Goal: Task Accomplishment & Management: Use online tool/utility

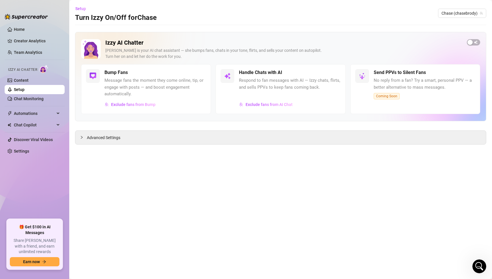
scroll to position [333, 0]
click at [475, 41] on span "button" at bounding box center [472, 42] width 13 height 6
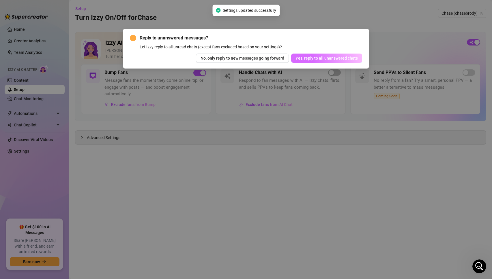
click at [332, 60] on span "Yes, reply to all unanswered chats" at bounding box center [326, 58] width 62 height 5
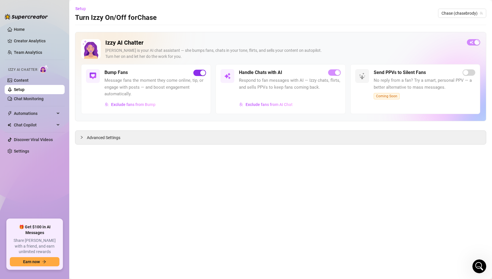
click at [201, 74] on div "button" at bounding box center [202, 72] width 5 height 5
click at [27, 113] on span "Automations" at bounding box center [34, 113] width 41 height 9
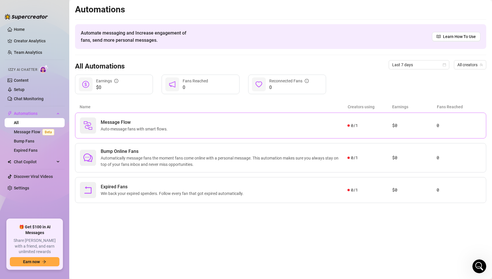
click at [110, 123] on span "Message Flow" at bounding box center [135, 122] width 69 height 7
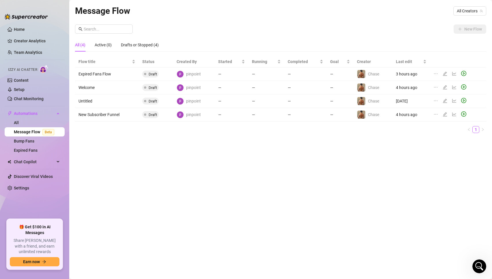
click at [442, 115] on div at bounding box center [450, 115] width 35 height 6
click at [444, 115] on icon "edit" at bounding box center [445, 114] width 4 height 4
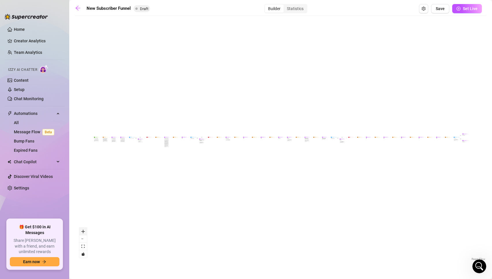
click at [85, 229] on button "zoom in" at bounding box center [82, 231] width 7 height 7
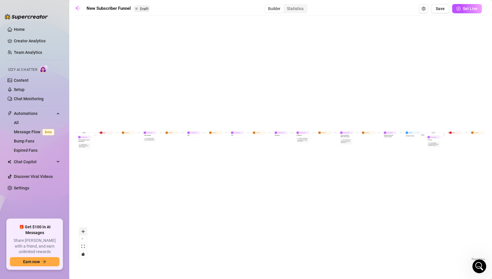
click at [85, 229] on button "zoom in" at bounding box center [82, 231] width 7 height 7
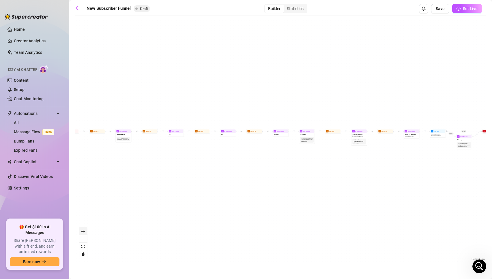
click at [85, 229] on button "zoom in" at bounding box center [82, 231] width 7 height 7
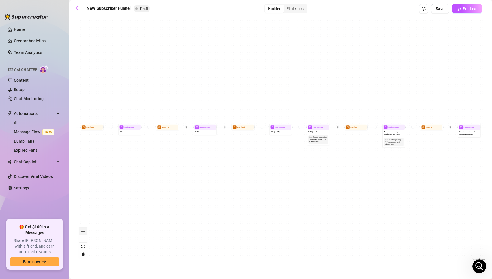
click at [85, 229] on button "zoom in" at bounding box center [82, 231] width 7 height 7
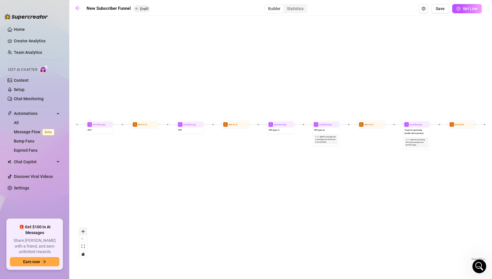
click at [85, 229] on button "zoom in" at bounding box center [82, 231] width 7 height 7
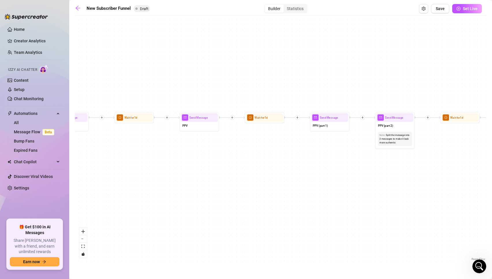
drag, startPoint x: 111, startPoint y: 171, endPoint x: 495, endPoint y: 184, distance: 384.5
click at [491, 184] on html "Home Creator Analytics Team Analytics Izzy AI Chatter Content Setup Chat Monito…" at bounding box center [246, 139] width 492 height 279
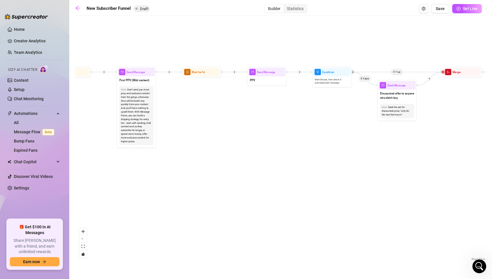
drag, startPoint x: 177, startPoint y: 178, endPoint x: 495, endPoint y: 119, distance: 323.7
click at [491, 119] on html "Home Creator Analytics Team Analytics Izzy AI Chatter Content Setup Chat Monito…" at bounding box center [246, 139] width 492 height 279
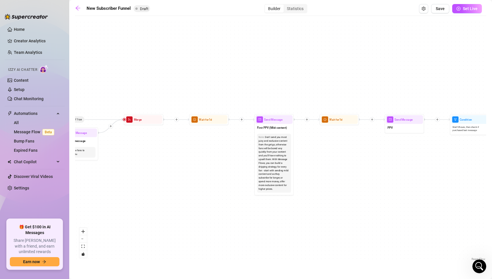
drag, startPoint x: 358, startPoint y: 131, endPoint x: 495, endPoint y: 180, distance: 145.9
click at [491, 180] on html "Home Creator Analytics Team Analytics Izzy AI Chatter Content Setup Chat Monito…" at bounding box center [246, 139] width 492 height 279
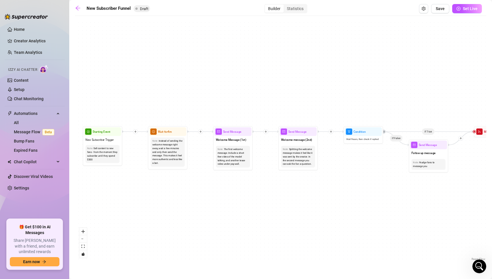
drag, startPoint x: 130, startPoint y: 197, endPoint x: 480, endPoint y: 209, distance: 349.9
click at [480, 209] on div "If True If True If True If False If False If False If True If False Merge Merge…" at bounding box center [280, 141] width 411 height 244
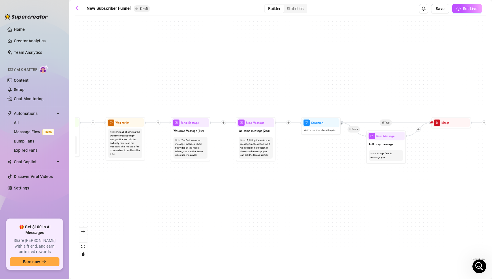
drag, startPoint x: 235, startPoint y: 184, endPoint x: 191, endPoint y: 175, distance: 45.4
click at [191, 175] on div "If True If True If True If False If False If False If True If False Merge Merge…" at bounding box center [280, 141] width 411 height 244
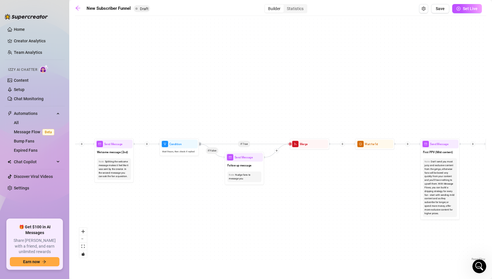
drag, startPoint x: 343, startPoint y: 170, endPoint x: 193, endPoint y: 193, distance: 151.7
click at [193, 193] on div "If True If True If True If False If False If False If True If False Merge Merge…" at bounding box center [280, 141] width 411 height 244
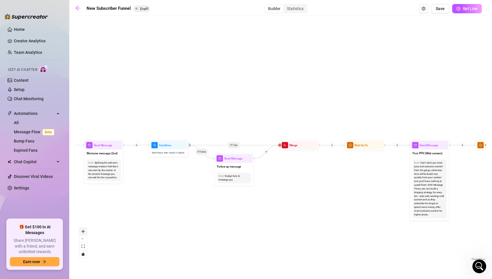
click at [85, 231] on button "zoom in" at bounding box center [82, 231] width 7 height 7
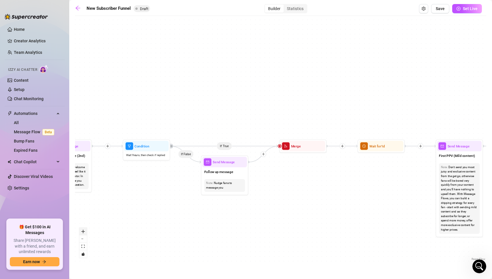
click at [85, 231] on button "zoom in" at bounding box center [82, 231] width 7 height 7
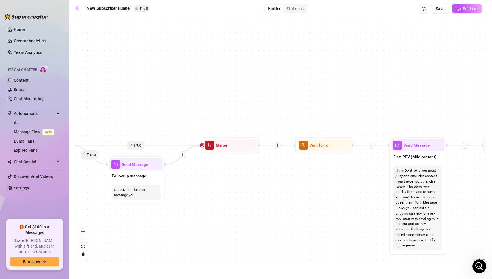
drag, startPoint x: 359, startPoint y: 219, endPoint x: 281, endPoint y: 217, distance: 77.3
click at [281, 217] on div "If True If True If True If False If False If False If True If False Merge Merge…" at bounding box center [280, 141] width 411 height 244
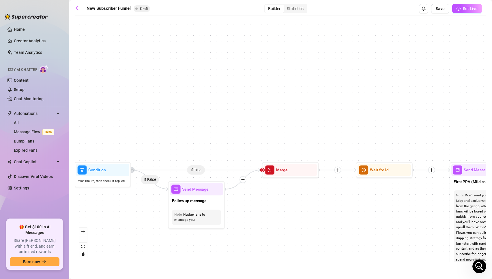
drag, startPoint x: 329, startPoint y: 195, endPoint x: 390, endPoint y: 220, distance: 66.0
click at [390, 220] on div "If True If True If True If False If False If False If True If False Merge Merge…" at bounding box center [280, 141] width 411 height 244
drag, startPoint x: 255, startPoint y: 170, endPoint x: 248, endPoint y: 141, distance: 29.1
click at [248, 141] on div "If True If True If True If False If False If False If True If False Merge Merge…" at bounding box center [280, 141] width 411 height 244
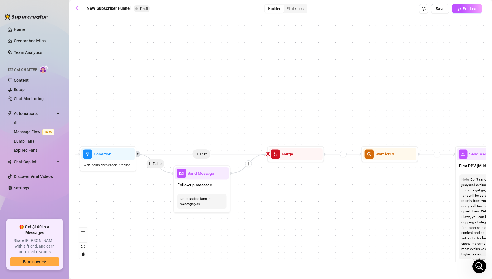
drag, startPoint x: 196, startPoint y: 172, endPoint x: 201, endPoint y: 155, distance: 16.8
click at [201, 155] on div "If True If True If True If False If False If False If True If False Merge Merge…" at bounding box center [280, 141] width 411 height 244
drag, startPoint x: 271, startPoint y: 156, endPoint x: 273, endPoint y: 153, distance: 4.0
click at [273, 153] on span "merge" at bounding box center [276, 150] width 9 height 9
drag, startPoint x: 199, startPoint y: 153, endPoint x: 192, endPoint y: 143, distance: 12.4
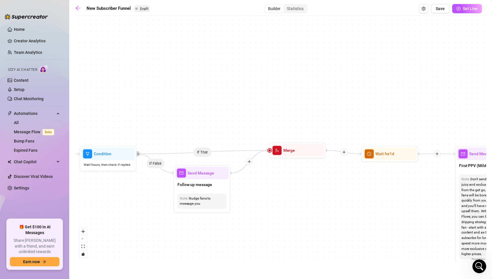
click at [192, 143] on div "If True If True If True If False If False If False If True If False Merge Merge…" at bounding box center [280, 141] width 411 height 244
click at [138, 154] on icon "retweet" at bounding box center [138, 154] width 2 height 2
drag, startPoint x: 202, startPoint y: 150, endPoint x: 203, endPoint y: 129, distance: 21.3
click at [203, 129] on div "If True If True If True If False If False If False If True If False Merge Merge…" at bounding box center [280, 141] width 411 height 244
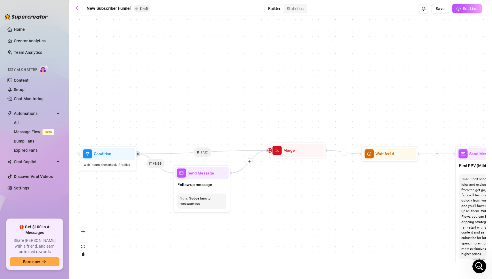
click at [259, 155] on icon "Edge from a6dfedf9-ba65-4b72-8f37-e1bfbae51f59 to a4f418d2-7159-4913-93f4-f9cbd…" at bounding box center [248, 161] width 37 height 23
drag, startPoint x: 255, startPoint y: 153, endPoint x: 315, endPoint y: 180, distance: 65.3
click at [315, 180] on div "If True If True If True If False If False If False If True If False Merge Merge…" at bounding box center [280, 141] width 411 height 244
drag, startPoint x: 269, startPoint y: 152, endPoint x: 296, endPoint y: 170, distance: 32.6
click at [296, 170] on div "If True If True If True If False If False If False If True If False Merge Merge…" at bounding box center [280, 141] width 411 height 244
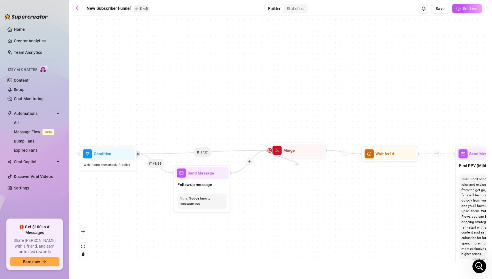
drag, startPoint x: 270, startPoint y: 150, endPoint x: 295, endPoint y: 165, distance: 29.6
click at [295, 165] on div "If True If True If True If False If False If False If True If False Merge Merge…" at bounding box center [280, 141] width 411 height 244
click at [289, 150] on span "Merge" at bounding box center [289, 148] width 12 height 6
click at [313, 134] on img at bounding box center [310, 134] width 5 height 5
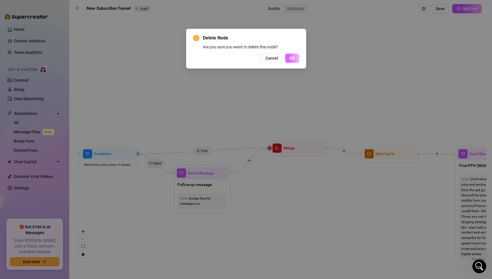
click at [293, 55] on button "OK" at bounding box center [292, 58] width 14 height 9
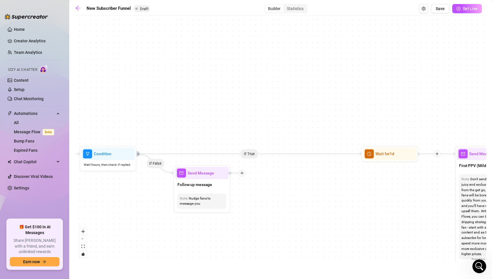
drag, startPoint x: 248, startPoint y: 152, endPoint x: 234, endPoint y: 125, distance: 30.7
click at [234, 125] on div "If True If True If True If False If False If False If True If False Merge Merge…" at bounding box center [280, 141] width 411 height 244
drag, startPoint x: 356, startPoint y: 155, endPoint x: 285, endPoint y: 148, distance: 71.5
click at [285, 148] on div "If True If True If True If False If False If False If True If False Merge Merge…" at bounding box center [280, 141] width 411 height 244
drag, startPoint x: 255, startPoint y: 154, endPoint x: 236, endPoint y: 131, distance: 29.7
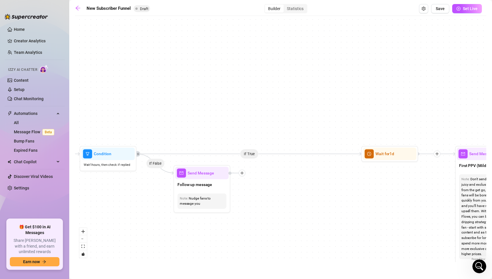
click at [236, 131] on div "If True If True If True If False If False If False If True If False Merge Merge…" at bounding box center [280, 141] width 411 height 244
click at [250, 155] on div "If True If True If True If False If False If False If True If False Merge Merge…" at bounding box center [280, 141] width 411 height 244
click at [414, 139] on img at bounding box center [412, 140] width 5 height 5
click at [435, 154] on icon "plus" at bounding box center [436, 154] width 3 height 0
click at [454, 165] on div "Condition" at bounding box center [464, 164] width 42 height 10
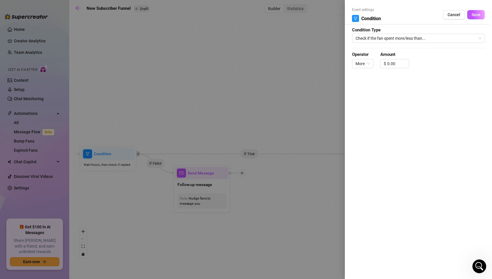
drag, startPoint x: 325, startPoint y: 83, endPoint x: 201, endPoint y: 70, distance: 124.1
click at [201, 70] on div at bounding box center [246, 139] width 492 height 279
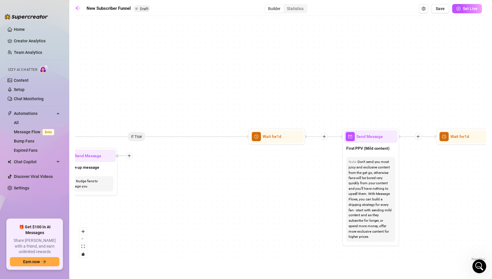
drag, startPoint x: 418, startPoint y: 210, endPoint x: 306, endPoint y: 193, distance: 113.7
click at [306, 193] on div "If True If True If True If False If False If False If True If False Merge Merge…" at bounding box center [280, 141] width 411 height 244
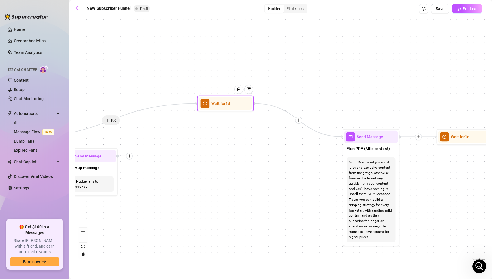
drag, startPoint x: 286, startPoint y: 141, endPoint x: 230, endPoint y: 107, distance: 65.2
click at [230, 107] on div at bounding box center [240, 93] width 25 height 29
click at [296, 118] on icon "plus" at bounding box center [297, 120] width 4 height 4
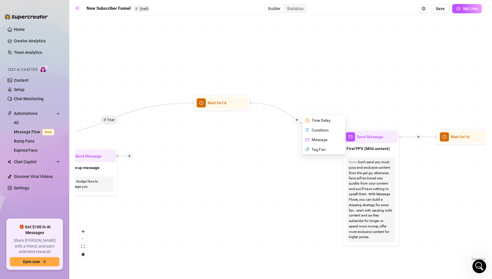
click at [320, 130] on div "Condition" at bounding box center [324, 130] width 42 height 10
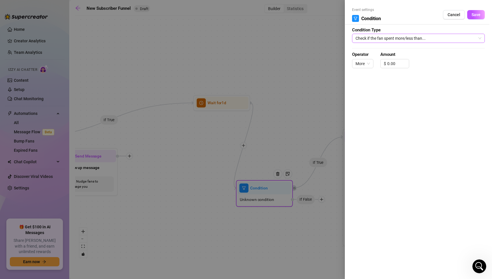
click at [384, 37] on span "Check if the fan spent more/less than..." at bounding box center [418, 38] width 126 height 9
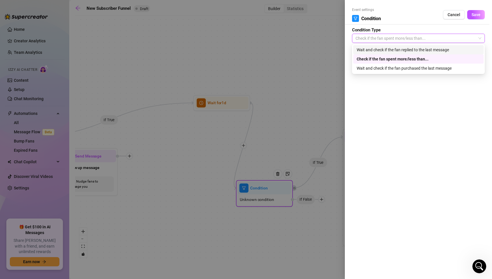
click at [386, 50] on div "Wait and check if the fan replied to the last message" at bounding box center [417, 50] width 123 height 6
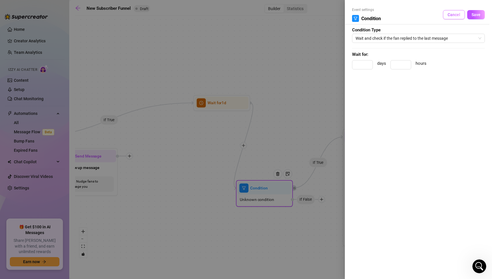
click at [454, 14] on span "Cancel" at bounding box center [453, 14] width 13 height 5
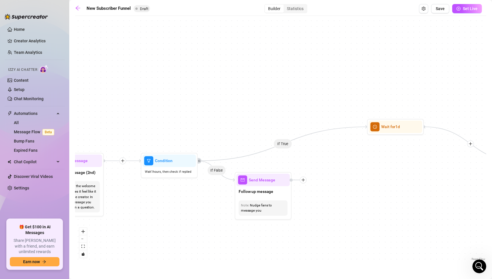
drag, startPoint x: 203, startPoint y: 138, endPoint x: 377, endPoint y: 161, distance: 175.2
click at [377, 161] on div "If True If True If True If False If False If False If True If False Merge Merge…" at bounding box center [280, 141] width 411 height 244
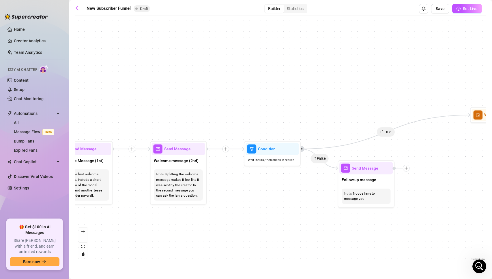
drag, startPoint x: 167, startPoint y: 221, endPoint x: 270, endPoint y: 209, distance: 103.6
click at [270, 209] on div "If True If True If True If False If False If False If True If False Merge Merge…" at bounding box center [280, 141] width 411 height 244
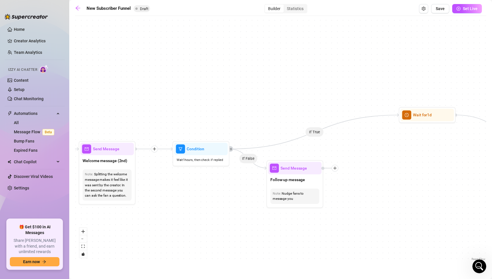
drag, startPoint x: 310, startPoint y: 187, endPoint x: 196, endPoint y: 190, distance: 113.9
click at [196, 190] on div "If True If True If True If False If False If False If True If False Merge Merge…" at bounding box center [280, 141] width 411 height 244
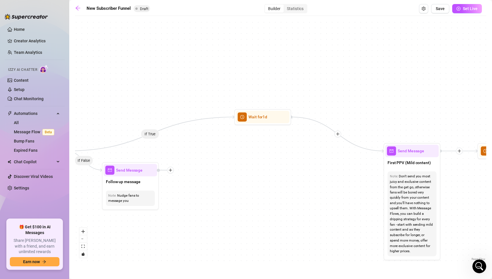
drag, startPoint x: 412, startPoint y: 202, endPoint x: 290, endPoint y: 201, distance: 121.7
click at [290, 201] on div "If True If True If True If False If False If False If True If False Merge Merge…" at bounding box center [280, 141] width 411 height 244
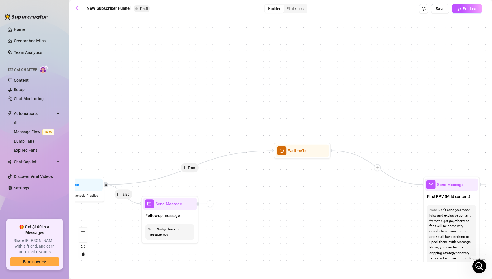
drag, startPoint x: 221, startPoint y: 172, endPoint x: 261, endPoint y: 206, distance: 51.9
click at [261, 206] on div "If True If True If True If False If False If False If True If False Merge Merge…" at bounding box center [280, 141] width 411 height 244
click at [376, 168] on icon "plus" at bounding box center [377, 168] width 4 height 4
click at [400, 179] on div "Condition" at bounding box center [405, 178] width 42 height 10
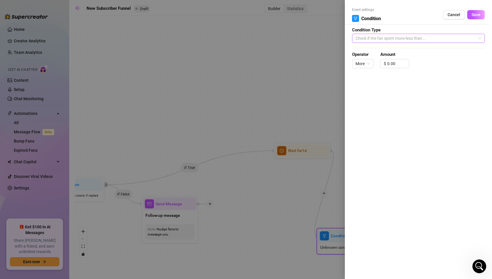
click at [394, 38] on span "Check if the fan spent more/less than..." at bounding box center [418, 38] width 126 height 9
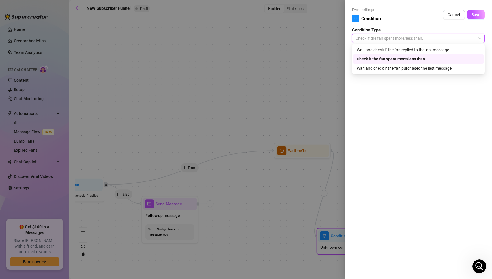
scroll to position [333, 0]
click at [396, 58] on div "Check if the fan spent more/less than..." at bounding box center [417, 59] width 123 height 6
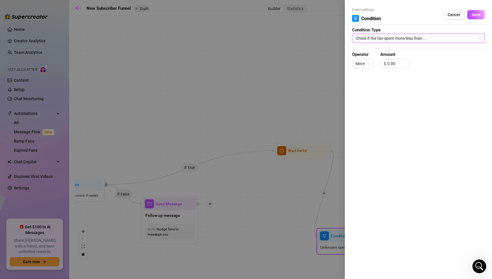
click at [261, 80] on div at bounding box center [246, 139] width 492 height 279
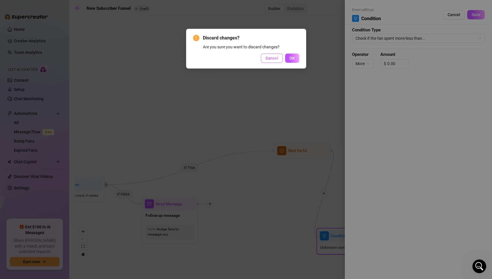
click at [272, 60] on span "Cancel" at bounding box center [271, 58] width 13 height 5
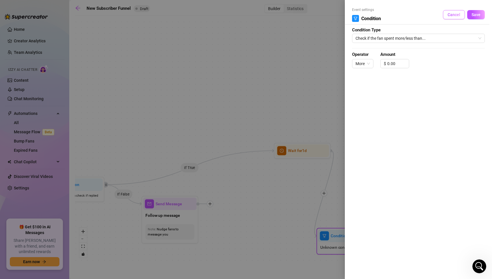
click at [446, 11] on button "Cancel" at bounding box center [454, 14] width 22 height 9
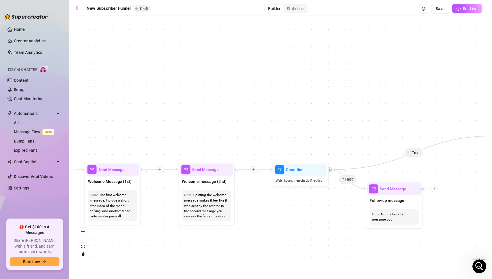
drag, startPoint x: 238, startPoint y: 187, endPoint x: 462, endPoint y: 172, distance: 224.5
click at [462, 172] on div "If True If True If True If False If False If False If True If False Merge Merge…" at bounding box center [280, 141] width 411 height 244
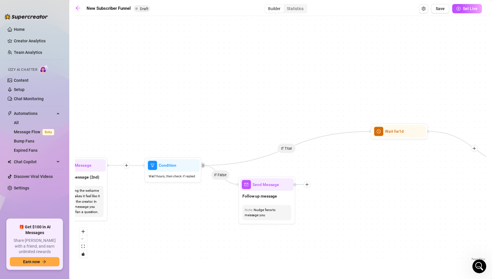
drag, startPoint x: 206, startPoint y: 129, endPoint x: 79, endPoint y: 125, distance: 127.2
click at [79, 125] on div "If True If True If True If False If False If False If True If False Merge Merge…" at bounding box center [280, 141] width 411 height 244
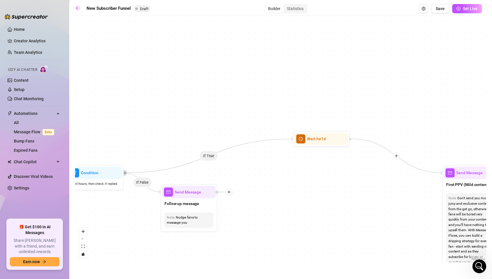
drag, startPoint x: 251, startPoint y: 128, endPoint x: 174, endPoint y: 136, distance: 78.2
click at [174, 136] on div "If True If True If True If False If False If False If True If False Merge Merge…" at bounding box center [280, 141] width 411 height 244
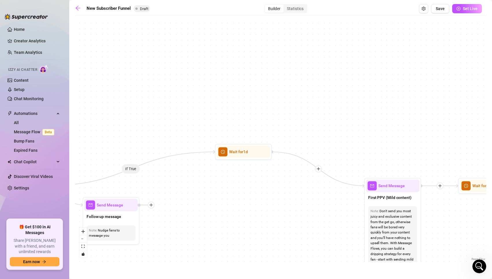
drag, startPoint x: 295, startPoint y: 121, endPoint x: 217, endPoint y: 133, distance: 78.9
click at [217, 133] on div "If True If True If True If False If False If False If True If False Merge Merge…" at bounding box center [280, 141] width 411 height 244
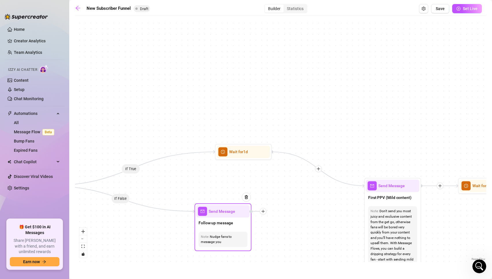
drag, startPoint x: 151, startPoint y: 205, endPoint x: 263, endPoint y: 212, distance: 112.3
click at [263, 212] on icon "plus" at bounding box center [262, 211] width 3 height 0
click at [320, 170] on icon "plus" at bounding box center [318, 169] width 4 height 4
click at [336, 179] on div "Condition" at bounding box center [346, 179] width 42 height 10
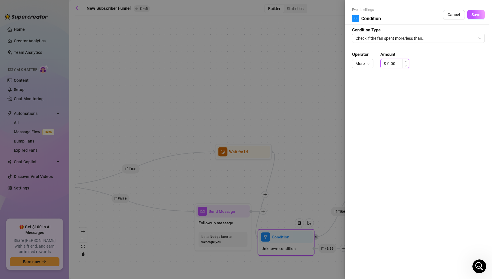
click at [394, 63] on input "0.00" at bounding box center [398, 63] width 22 height 9
type input "5.00"
click at [477, 14] on span "Save" at bounding box center [475, 14] width 9 height 5
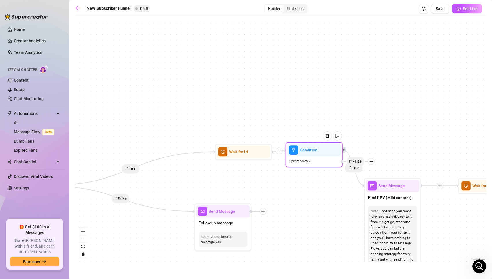
drag, startPoint x: 286, startPoint y: 245, endPoint x: 314, endPoint y: 158, distance: 91.4
click at [314, 158] on div "Spent above $ 5" at bounding box center [313, 162] width 53 height 10
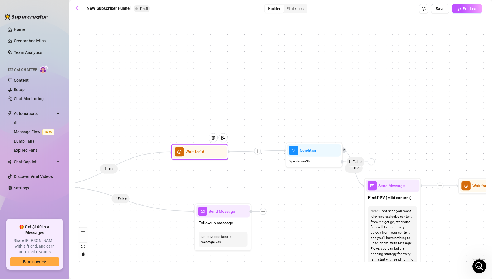
drag, startPoint x: 244, startPoint y: 154, endPoint x: 199, endPoint y: 154, distance: 44.4
click at [199, 154] on span "Wait for 1d" at bounding box center [194, 152] width 19 height 6
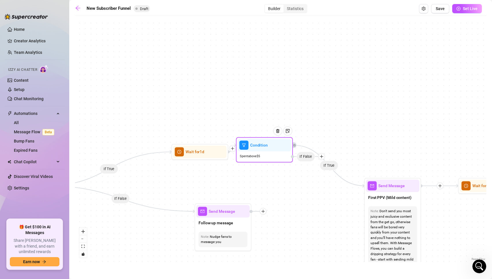
drag, startPoint x: 313, startPoint y: 161, endPoint x: 263, endPoint y: 156, distance: 51.0
click at [263, 156] on div "Spent above $ 5" at bounding box center [264, 157] width 53 height 10
drag, startPoint x: 330, startPoint y: 166, endPoint x: 327, endPoint y: 131, distance: 35.3
click at [327, 131] on div "If True If True If True If False If False If False If True If False If True Con…" at bounding box center [280, 141] width 411 height 244
click at [295, 144] on icon "retweet" at bounding box center [294, 145] width 3 height 3
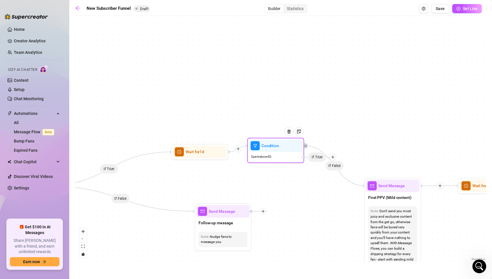
drag, startPoint x: 321, startPoint y: 156, endPoint x: 332, endPoint y: 156, distance: 11.2
click at [332, 156] on icon "plus" at bounding box center [332, 157] width 0 height 3
drag, startPoint x: 321, startPoint y: 157, endPoint x: 324, endPoint y: 156, distance: 3.9
click at [324, 156] on span "If True" at bounding box center [320, 156] width 18 height 10
click at [335, 157] on icon "plus" at bounding box center [336, 157] width 4 height 4
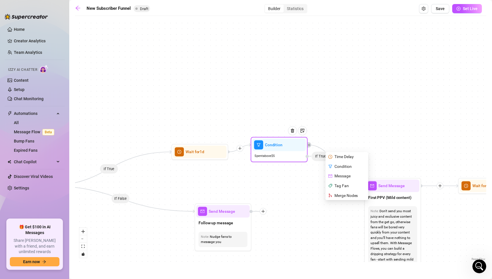
click at [343, 158] on div "Time Delay" at bounding box center [347, 157] width 42 height 10
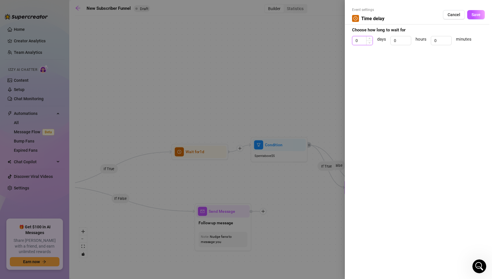
click at [361, 40] on input "0" at bounding box center [362, 40] width 20 height 9
type input "5"
type input "7"
click at [479, 13] on span "Save" at bounding box center [475, 14] width 9 height 5
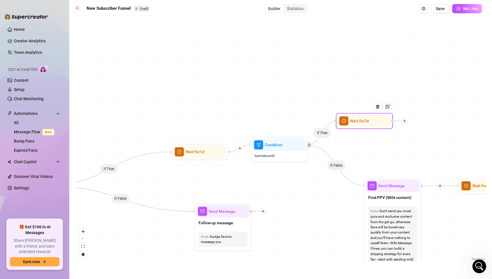
drag, startPoint x: 351, startPoint y: 192, endPoint x: 342, endPoint y: 124, distance: 68.0
click at [342, 124] on span "clock-circle" at bounding box center [343, 120] width 9 height 9
click at [368, 123] on div at bounding box center [379, 111] width 25 height 29
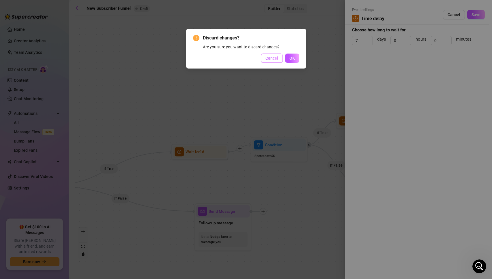
click at [275, 59] on span "Cancel" at bounding box center [271, 58] width 13 height 5
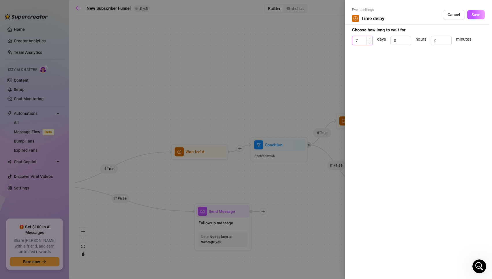
click at [362, 40] on input "7" at bounding box center [362, 40] width 20 height 9
type input "3"
click at [477, 14] on span "Save" at bounding box center [475, 14] width 9 height 5
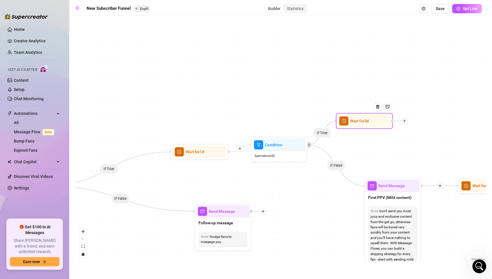
click at [367, 121] on span "Wait for 3d" at bounding box center [359, 121] width 19 height 6
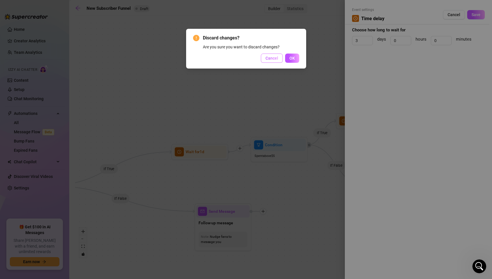
click at [274, 59] on span "Cancel" at bounding box center [271, 58] width 13 height 5
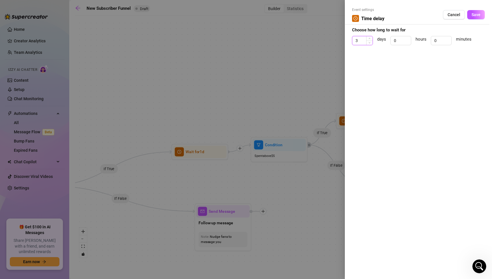
click at [357, 39] on input "3" at bounding box center [362, 40] width 20 height 9
type input "2"
click at [477, 15] on span "Save" at bounding box center [475, 14] width 9 height 5
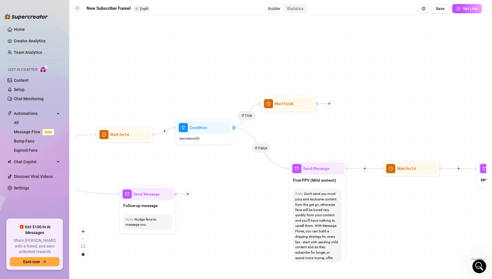
drag, startPoint x: 342, startPoint y: 195, endPoint x: 263, endPoint y: 177, distance: 80.1
click at [263, 177] on div "If True If True If True If False If False If False If True If False If False If…" at bounding box center [280, 141] width 411 height 244
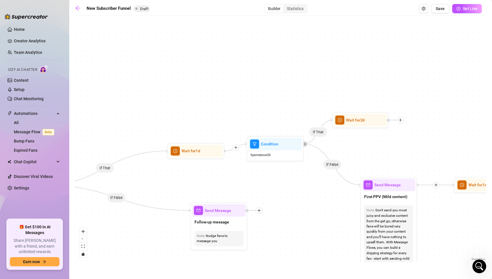
drag, startPoint x: 145, startPoint y: 170, endPoint x: 219, endPoint y: 187, distance: 76.0
click at [219, 187] on div "If True If True If True If False If False If False If True If False If False If…" at bounding box center [280, 141] width 411 height 244
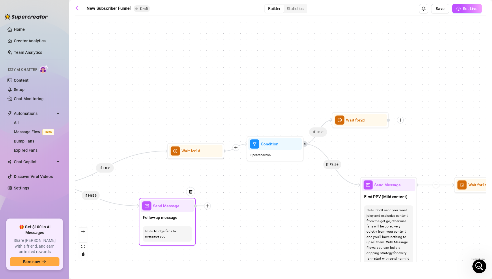
drag, startPoint x: 225, startPoint y: 212, endPoint x: 173, endPoint y: 207, distance: 52.4
click at [173, 207] on span "Send Message" at bounding box center [166, 206] width 27 height 6
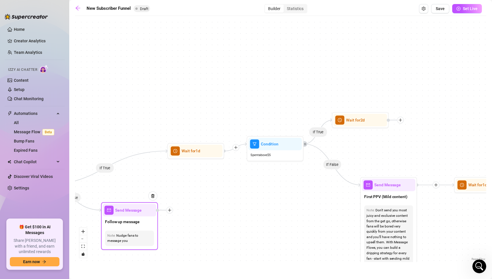
drag, startPoint x: 170, startPoint y: 210, endPoint x: 131, endPoint y: 214, distance: 38.3
click at [131, 214] on div "Send Message" at bounding box center [129, 210] width 53 height 12
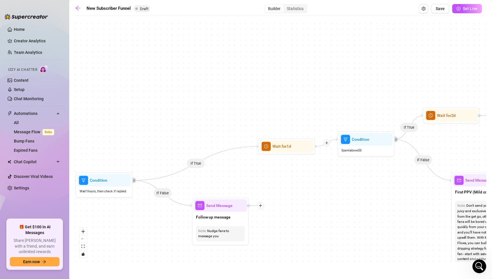
drag, startPoint x: 149, startPoint y: 184, endPoint x: 240, endPoint y: 179, distance: 90.9
click at [240, 179] on div "If True If True If True If False If False If False If True If False If False If…" at bounding box center [280, 141] width 411 height 244
click at [259, 204] on icon "plus" at bounding box center [260, 206] width 4 height 4
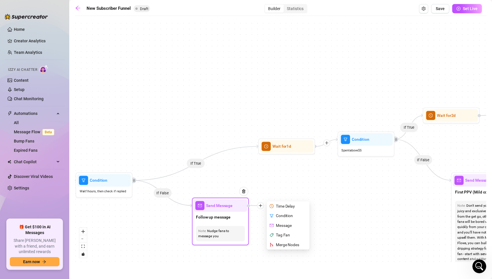
click at [284, 245] on div "Merge Nodes" at bounding box center [289, 245] width 42 height 10
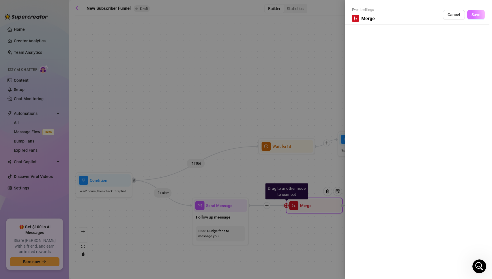
click at [479, 16] on span "Save" at bounding box center [475, 14] width 9 height 5
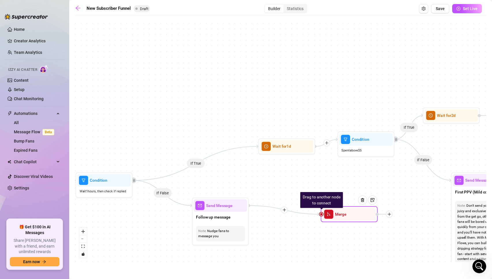
drag, startPoint x: 330, startPoint y: 209, endPoint x: 365, endPoint y: 217, distance: 36.2
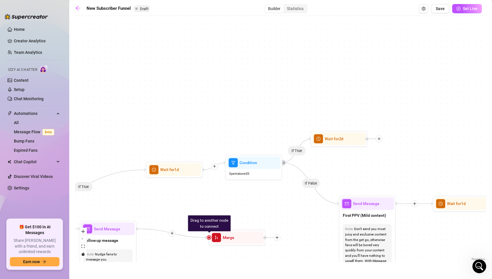
drag, startPoint x: 414, startPoint y: 232, endPoint x: 302, endPoint y: 255, distance: 114.6
click at [302, 255] on div "If True If True If True If False If False If False If True If False If False If…" at bounding box center [280, 141] width 411 height 244
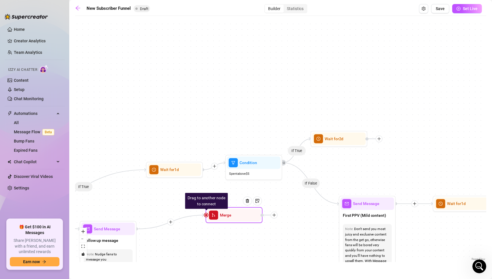
drag, startPoint x: 279, startPoint y: 239, endPoint x: 276, endPoint y: 216, distance: 23.0
click at [276, 216] on div at bounding box center [273, 215] width 7 height 7
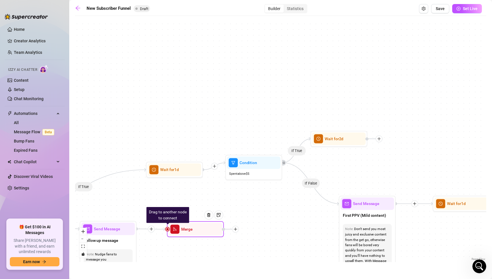
drag, startPoint x: 242, startPoint y: 214, endPoint x: 203, endPoint y: 229, distance: 41.4
click at [203, 229] on div at bounding box center [210, 219] width 25 height 29
click at [209, 216] on img at bounding box center [208, 215] width 5 height 5
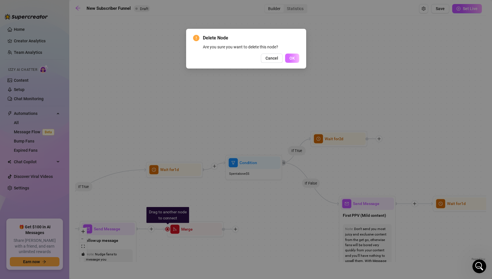
click at [291, 59] on span "OK" at bounding box center [291, 58] width 5 height 5
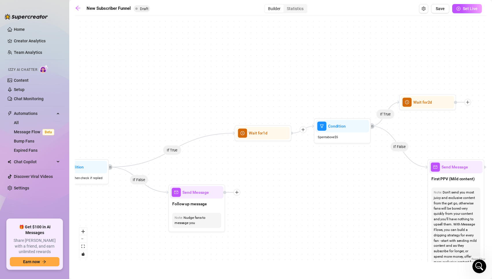
drag, startPoint x: 168, startPoint y: 243, endPoint x: 257, endPoint y: 206, distance: 95.8
click at [257, 206] on div "If True If True If True If False If False If False If True If False If False If…" at bounding box center [280, 141] width 411 height 244
click at [238, 194] on icon "plus" at bounding box center [237, 193] width 4 height 4
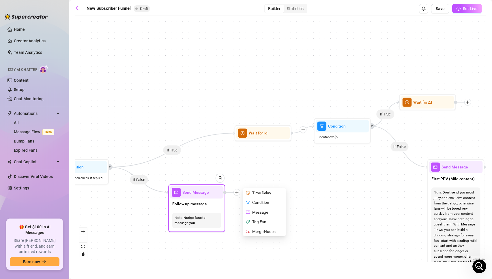
click at [256, 202] on div "Condition" at bounding box center [265, 203] width 42 height 10
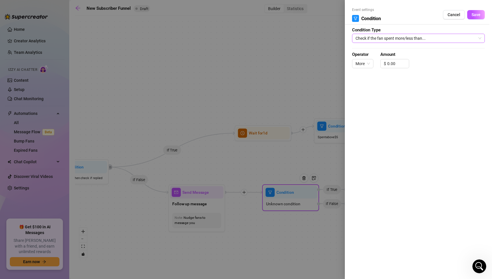
click at [373, 39] on span "Check if the fan spent more/less than..." at bounding box center [418, 38] width 126 height 9
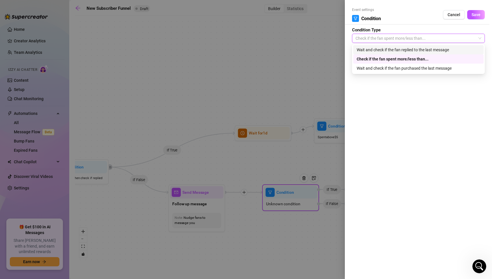
click at [377, 48] on div "Wait and check if the fan replied to the last message" at bounding box center [417, 50] width 123 height 6
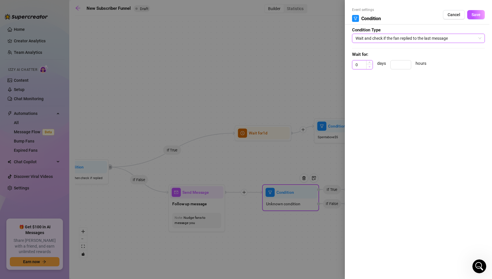
click at [368, 67] on span "Decrease Value" at bounding box center [369, 66] width 6 height 5
click at [359, 64] on input "01" at bounding box center [362, 65] width 20 height 9
type input "1"
click at [474, 14] on span "Save" at bounding box center [475, 14] width 9 height 5
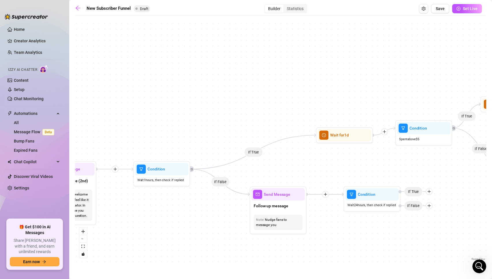
drag, startPoint x: 272, startPoint y: 176, endPoint x: 353, endPoint y: 178, distance: 81.3
click at [353, 178] on div "If True If True If True If False If False If False If True If False If False If…" at bounding box center [280, 141] width 411 height 244
click at [336, 137] on span "Wait for 1d" at bounding box center [339, 135] width 19 height 6
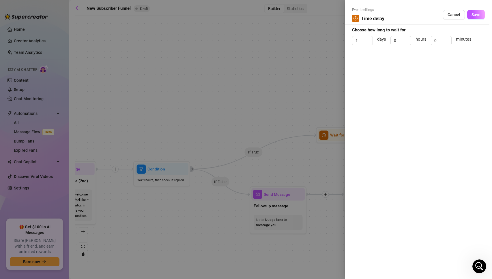
click at [290, 86] on div at bounding box center [246, 139] width 492 height 279
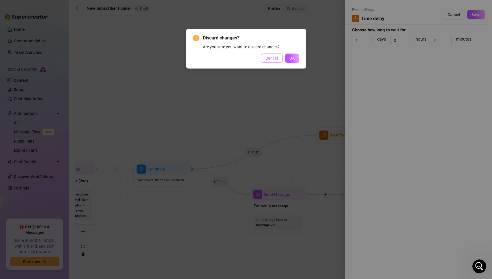
click at [273, 59] on span "Cancel" at bounding box center [271, 58] width 13 height 5
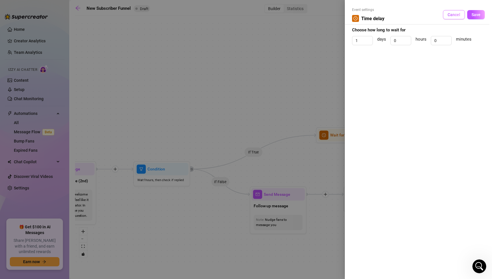
click at [449, 17] on button "Cancel" at bounding box center [454, 14] width 22 height 9
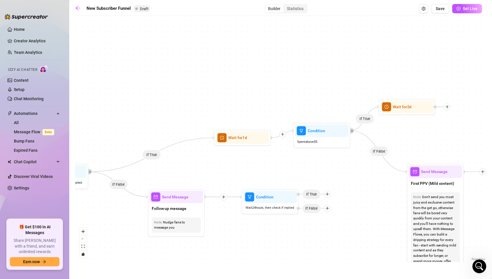
drag, startPoint x: 366, startPoint y: 165, endPoint x: 264, endPoint y: 168, distance: 101.8
click at [264, 168] on div "If True If True If True If False If False If False If True If False If False If…" at bounding box center [280, 141] width 411 height 244
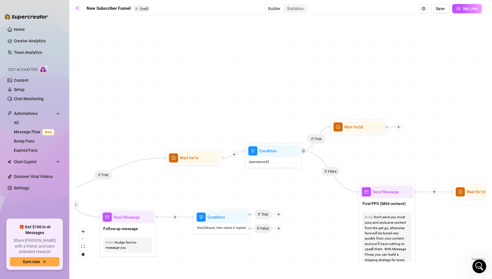
drag, startPoint x: 236, startPoint y: 168, endPoint x: 187, endPoint y: 188, distance: 52.5
click at [187, 188] on div "If True If True If True If False If False If False If True If False If False If…" at bounding box center [280, 141] width 411 height 244
click at [163, 188] on div "If True If True If True If False If False If False If True If False If False If…" at bounding box center [280, 141] width 411 height 244
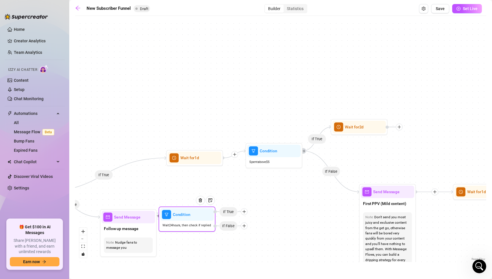
drag, startPoint x: 281, startPoint y: 214, endPoint x: 247, endPoint y: 214, distance: 33.4
click at [246, 214] on icon "plus" at bounding box center [244, 212] width 4 height 4
drag, startPoint x: 246, startPoint y: 214, endPoint x: 246, endPoint y: 207, distance: 6.9
click at [246, 207] on icon "plus" at bounding box center [246, 208] width 4 height 4
click at [246, 208] on icon "plus" at bounding box center [246, 208] width 4 height 4
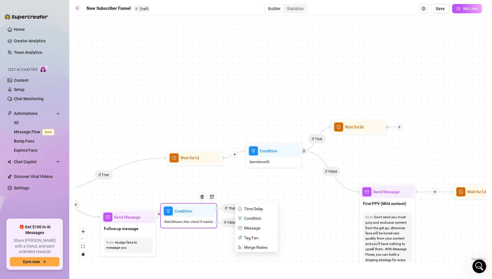
click at [255, 246] on div "Merge Nodes" at bounding box center [257, 248] width 42 height 10
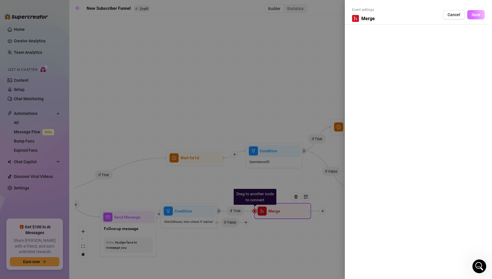
click at [472, 14] on span "Save" at bounding box center [475, 14] width 9 height 5
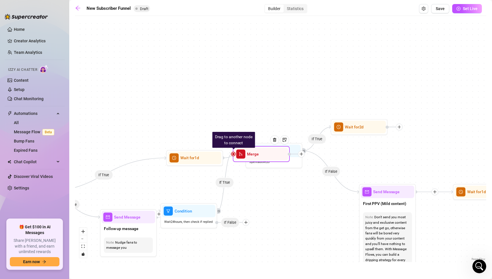
drag, startPoint x: 293, startPoint y: 212, endPoint x: 272, endPoint y: 155, distance: 61.2
click at [272, 155] on div at bounding box center [276, 144] width 25 height 29
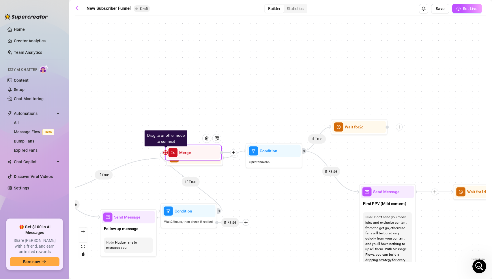
drag, startPoint x: 265, startPoint y: 157, endPoint x: 197, endPoint y: 156, distance: 67.8
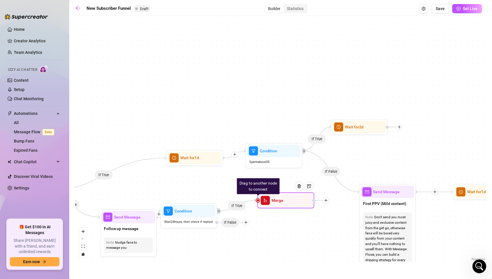
drag, startPoint x: 194, startPoint y: 155, endPoint x: 287, endPoint y: 203, distance: 104.7
click at [287, 203] on div "Merge" at bounding box center [285, 200] width 53 height 12
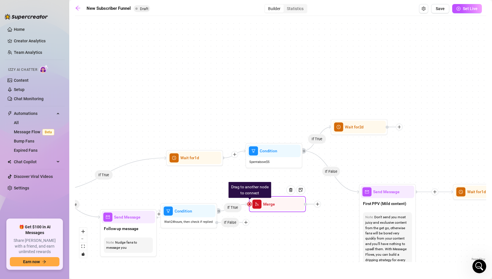
drag, startPoint x: 287, startPoint y: 203, endPoint x: 279, endPoint y: 207, distance: 9.0
click at [279, 207] on div "Merge" at bounding box center [277, 204] width 53 height 12
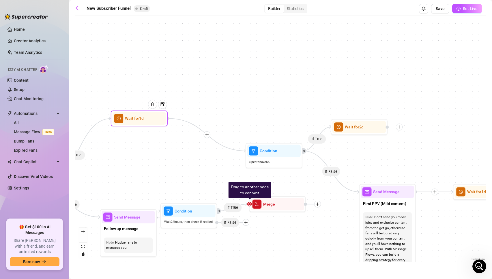
drag, startPoint x: 191, startPoint y: 160, endPoint x: 135, endPoint y: 121, distance: 68.5
click at [135, 121] on span "Wait for 1d" at bounding box center [134, 119] width 19 height 6
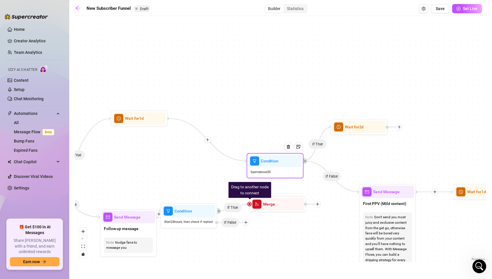
drag, startPoint x: 265, startPoint y: 152, endPoint x: 266, endPoint y: 162, distance: 10.1
click at [266, 162] on span "Condition" at bounding box center [270, 161] width 18 height 6
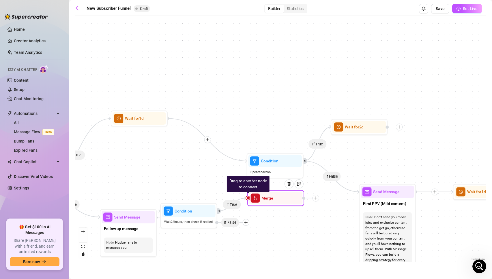
drag, startPoint x: 267, startPoint y: 208, endPoint x: 265, endPoint y: 202, distance: 6.9
click at [265, 202] on div "Merge" at bounding box center [275, 198] width 53 height 12
click at [208, 140] on icon "plus" at bounding box center [207, 140] width 3 height 0
click at [192, 159] on div "If True If True If True If False If False If False If True If False Time Delay …" at bounding box center [280, 141] width 411 height 244
click at [206, 142] on div at bounding box center [207, 139] width 7 height 7
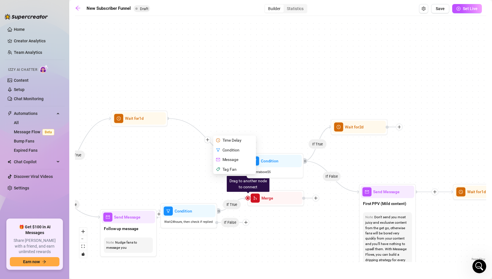
click at [200, 164] on div "If True If True If True If False If False If False If True If False Time Delay …" at bounding box center [280, 141] width 411 height 244
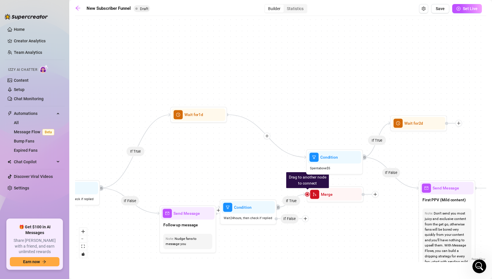
drag, startPoint x: 193, startPoint y: 168, endPoint x: 252, endPoint y: 165, distance: 59.5
click at [252, 165] on div "If True If True If True If False If False If False If True If False If False If…" at bounding box center [280, 141] width 411 height 244
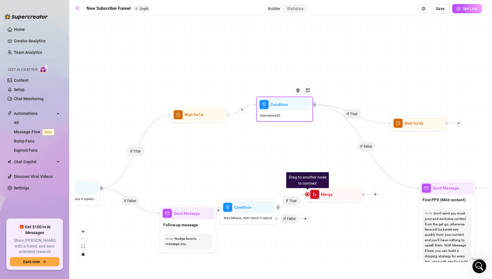
drag, startPoint x: 325, startPoint y: 162, endPoint x: 275, endPoint y: 109, distance: 73.0
click at [275, 109] on div "Condition" at bounding box center [284, 104] width 53 height 12
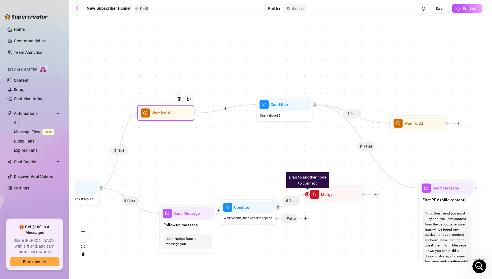
drag, startPoint x: 199, startPoint y: 114, endPoint x: 165, endPoint y: 112, distance: 34.4
click at [165, 112] on span "Wait for 1d" at bounding box center [160, 113] width 19 height 6
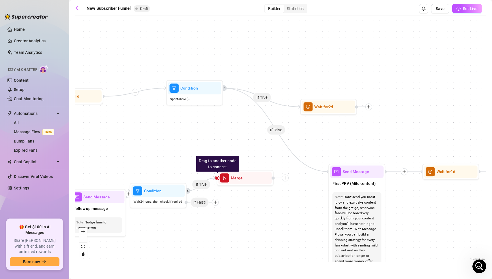
drag, startPoint x: 236, startPoint y: 152, endPoint x: 146, endPoint y: 135, distance: 91.4
click at [146, 135] on div "If True If True If True If False If False If False If True If False If False If…" at bounding box center [280, 141] width 411 height 244
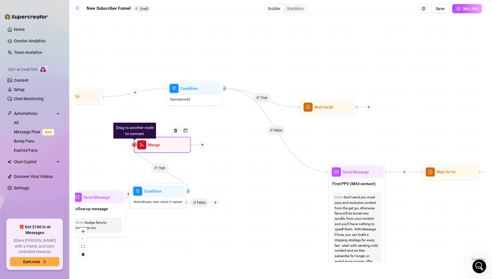
drag, startPoint x: 249, startPoint y: 170, endPoint x: 169, endPoint y: 144, distance: 83.7
click at [203, 146] on icon "plus" at bounding box center [202, 145] width 4 height 4
click at [199, 129] on div "If True If True If True If False If False If False If True If False If False If…" at bounding box center [280, 141] width 411 height 244
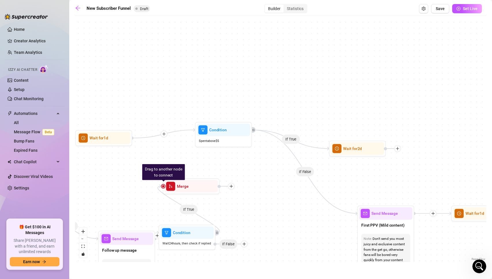
drag, startPoint x: 134, startPoint y: 92, endPoint x: 163, endPoint y: 133, distance: 50.5
click at [163, 133] on icon "plus" at bounding box center [164, 134] width 4 height 4
drag, startPoint x: 193, startPoint y: 130, endPoint x: 174, endPoint y: 173, distance: 47.1
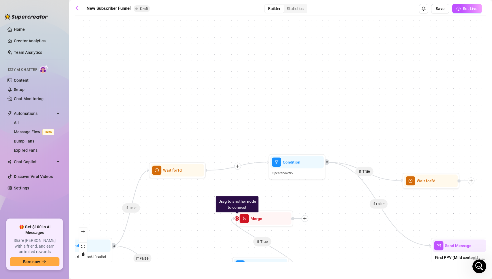
drag, startPoint x: 163, startPoint y: 133, endPoint x: 237, endPoint y: 165, distance: 80.3
click at [237, 165] on icon "plus" at bounding box center [237, 166] width 4 height 4
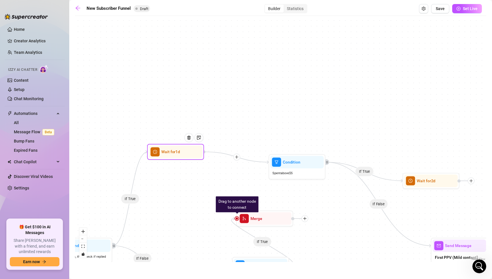
drag, startPoint x: 174, startPoint y: 170, endPoint x: 172, endPoint y: 151, distance: 18.5
click at [172, 151] on span "Wait for 1d" at bounding box center [170, 152] width 19 height 6
click at [191, 138] on img at bounding box center [189, 137] width 5 height 5
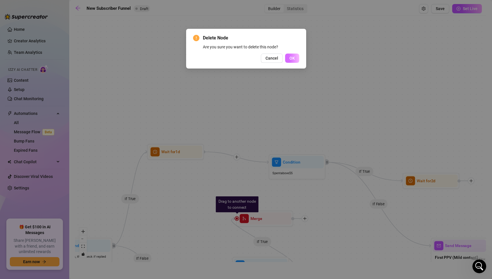
click at [290, 58] on span "OK" at bounding box center [291, 58] width 5 height 5
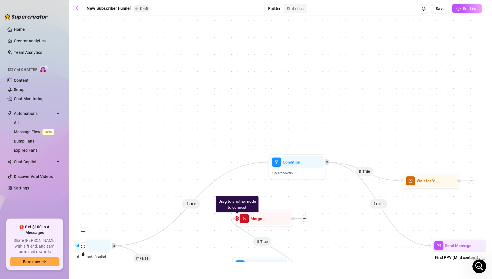
click at [187, 202] on div "If True If True If True If False If False If False If True If False If False If…" at bounding box center [280, 141] width 411 height 244
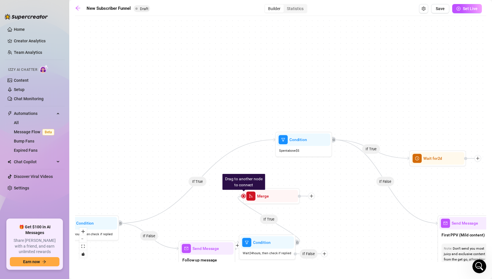
drag, startPoint x: 131, startPoint y: 230, endPoint x: 137, endPoint y: 207, distance: 23.4
click at [137, 207] on div "If True If True If True If False If False If False If True If False If False If…" at bounding box center [280, 141] width 411 height 244
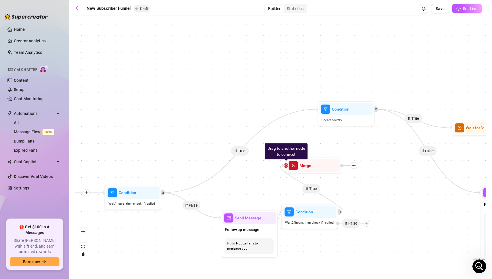
drag, startPoint x: 138, startPoint y: 184, endPoint x: 180, endPoint y: 153, distance: 52.2
click at [180, 153] on div "If True If True If True If False If False If False If True If False If False If…" at bounding box center [280, 141] width 411 height 244
click at [239, 150] on icon "Edge from fafa4a40-c2a5-4d97-bea9-e86bdc2e3dd7 to 9a8cfe6d-8f5e-4dbf-8e9a-4e93f…" at bounding box center [239, 151] width 157 height 84
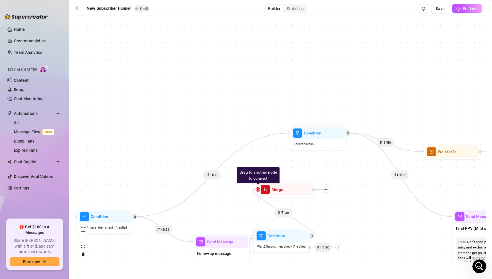
drag, startPoint x: 181, startPoint y: 133, endPoint x: 153, endPoint y: 157, distance: 36.8
click at [153, 157] on div "If True If True If True If False If False If False If True If False If False If…" at bounding box center [280, 141] width 411 height 244
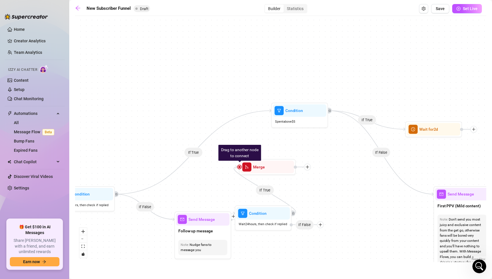
drag, startPoint x: 347, startPoint y: 179, endPoint x: 328, endPoint y: 156, distance: 29.1
click at [328, 156] on div "If True If True If True If False If False If False If True If False If False If…" at bounding box center [280, 141] width 411 height 244
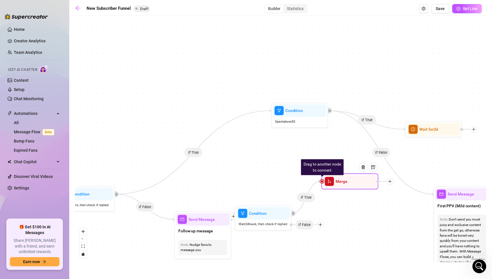
drag, startPoint x: 287, startPoint y: 168, endPoint x: 370, endPoint y: 182, distance: 83.9
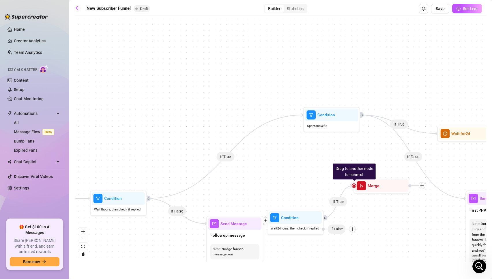
drag, startPoint x: 176, startPoint y: 109, endPoint x: 208, endPoint y: 113, distance: 32.3
click at [208, 113] on div "If True If True If True If False If False If False If True If False If False If…" at bounding box center [280, 141] width 411 height 244
click at [323, 118] on span "Condition" at bounding box center [326, 115] width 18 height 6
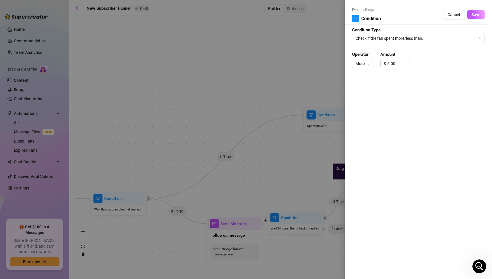
click at [285, 78] on div at bounding box center [246, 139] width 492 height 279
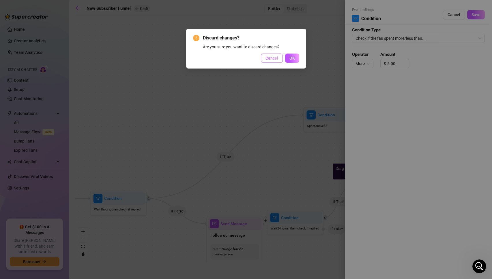
click at [272, 58] on span "Cancel" at bounding box center [271, 58] width 13 height 5
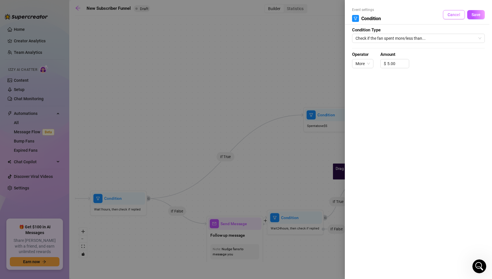
click at [455, 15] on span "Cancel" at bounding box center [453, 14] width 13 height 5
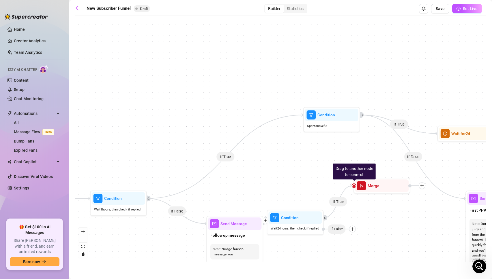
click at [221, 157] on icon "Edge from fafa4a40-c2a5-4d97-bea9-e86bdc2e3dd7 to 9a8cfe6d-8f5e-4dbf-8e9a-4e93f…" at bounding box center [225, 157] width 157 height 84
click at [316, 124] on span "Spent above $ 5" at bounding box center [317, 126] width 20 height 5
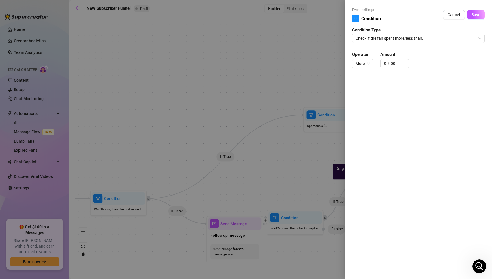
click at [300, 82] on div at bounding box center [246, 139] width 492 height 279
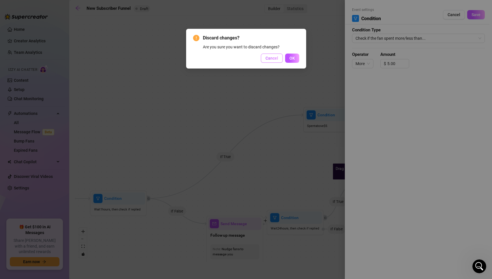
click at [271, 58] on span "Cancel" at bounding box center [271, 58] width 13 height 5
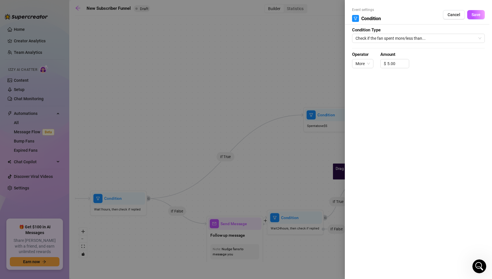
click at [256, 65] on div at bounding box center [246, 139] width 492 height 279
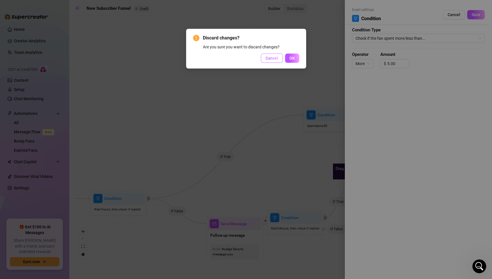
click at [270, 55] on button "Cancel" at bounding box center [272, 58] width 22 height 9
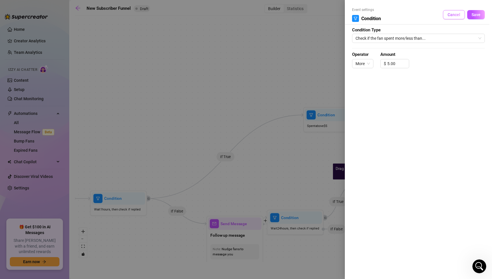
click at [446, 15] on button "Cancel" at bounding box center [454, 14] width 22 height 9
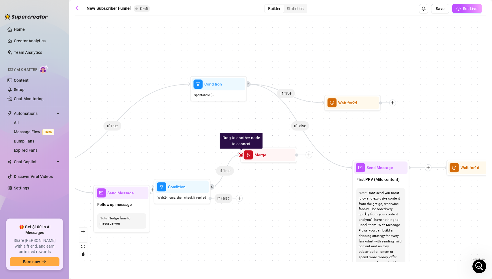
drag, startPoint x: 407, startPoint y: 229, endPoint x: 293, endPoint y: 198, distance: 117.7
click at [293, 198] on div "If True If True If True If False If False If False If True If False If False If…" at bounding box center [280, 141] width 411 height 244
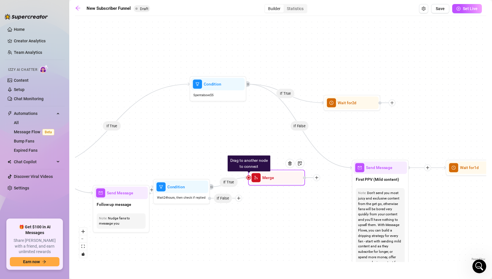
drag, startPoint x: 270, startPoint y: 158, endPoint x: 278, endPoint y: 180, distance: 24.4
click at [278, 180] on div "Merge" at bounding box center [276, 178] width 53 height 12
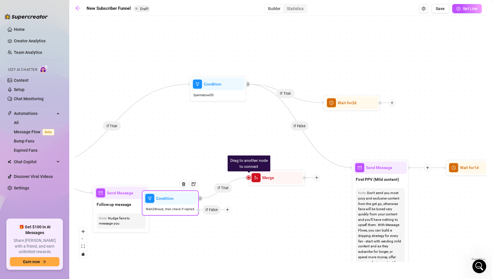
drag, startPoint x: 237, startPoint y: 198, endPoint x: 226, endPoint y: 209, distance: 15.5
click at [226, 209] on icon "plus" at bounding box center [227, 210] width 4 height 4
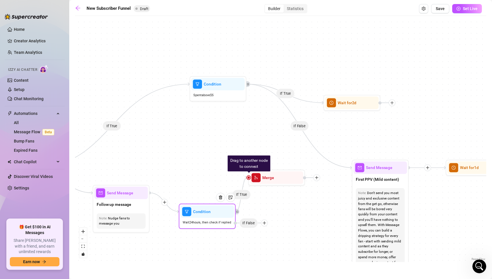
drag, startPoint x: 228, startPoint y: 212, endPoint x: 265, endPoint y: 225, distance: 39.8
click at [265, 225] on div at bounding box center [264, 223] width 7 height 7
drag, startPoint x: 347, startPoint y: 166, endPoint x: 247, endPoint y: 183, distance: 101.2
click at [247, 183] on div "If True If True If True If False If False If False If True If False If False If…" at bounding box center [280, 141] width 411 height 244
drag, startPoint x: 347, startPoint y: 166, endPoint x: 311, endPoint y: 164, distance: 35.2
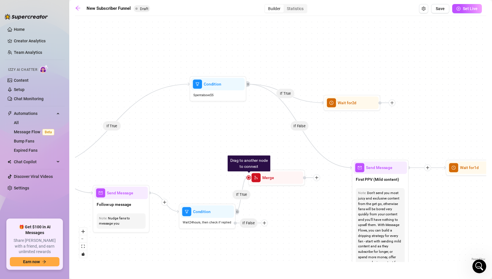
click at [311, 164] on div "If True If True If True If False If False If False If True If False If False If…" at bounding box center [280, 141] width 411 height 244
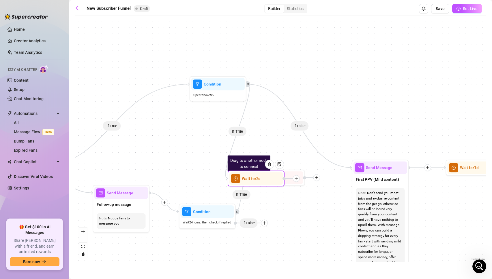
drag, startPoint x: 393, startPoint y: 105, endPoint x: 283, endPoint y: 178, distance: 131.4
click at [293, 178] on div at bounding box center [296, 178] width 7 height 7
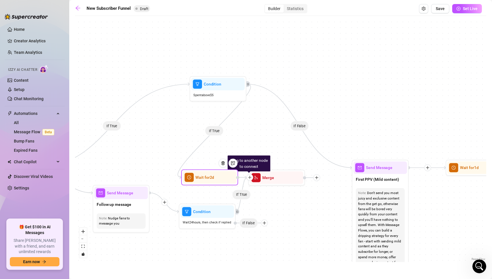
drag, startPoint x: 260, startPoint y: 179, endPoint x: 227, endPoint y: 181, distance: 33.8
click at [227, 181] on div at bounding box center [224, 167] width 25 height 29
click at [250, 178] on icon "plus" at bounding box center [248, 178] width 4 height 4
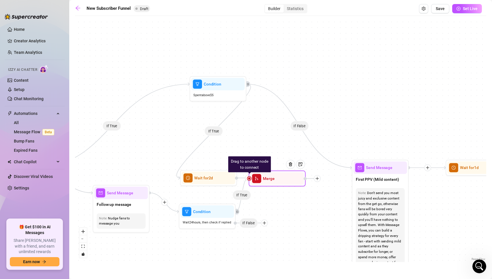
click at [273, 181] on span "Merge" at bounding box center [269, 179] width 12 height 6
click at [250, 179] on div at bounding box center [248, 178] width 3 height 3
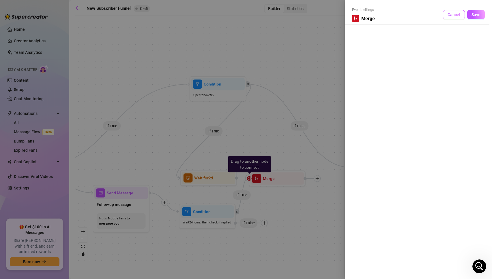
click at [458, 14] on span "Cancel" at bounding box center [453, 14] width 13 height 5
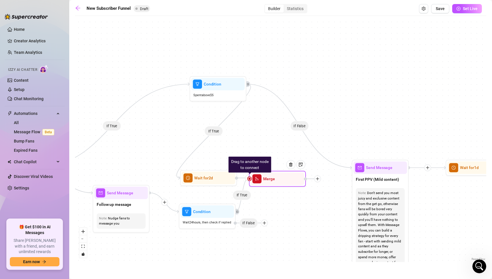
click at [265, 182] on div "Merge" at bounding box center [277, 179] width 53 height 12
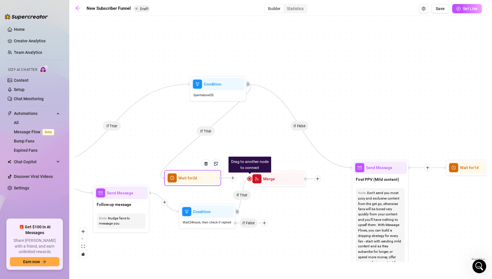
drag, startPoint x: 216, startPoint y: 178, endPoint x: 200, endPoint y: 179, distance: 15.9
click at [200, 179] on div at bounding box center [207, 168] width 25 height 29
click at [233, 178] on icon "plus" at bounding box center [233, 179] width 0 height 3
click at [257, 219] on div "Merge Nodes" at bounding box center [261, 219] width 42 height 10
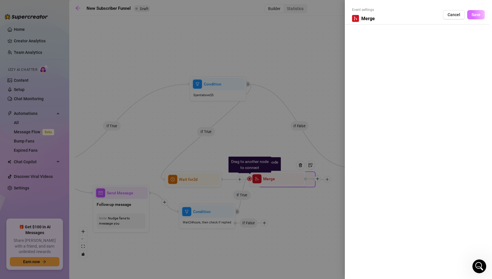
click at [476, 13] on span "Save" at bounding box center [475, 14] width 9 height 5
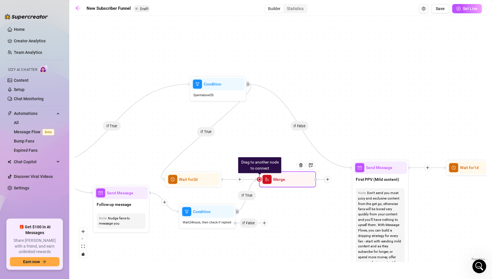
drag, startPoint x: 270, startPoint y: 182, endPoint x: 280, endPoint y: 182, distance: 10.1
click at [280, 182] on span "Merge" at bounding box center [279, 179] width 12 height 6
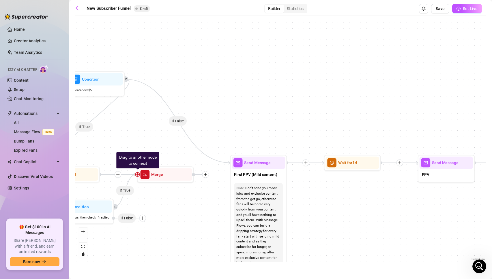
drag, startPoint x: 302, startPoint y: 228, endPoint x: 178, endPoint y: 223, distance: 124.1
click at [178, 223] on div "If True If True If True If False If False If False If True If False If False If…" at bounding box center [280, 141] width 411 height 244
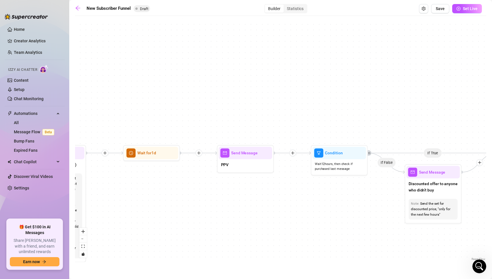
drag, startPoint x: 376, startPoint y: 233, endPoint x: 178, endPoint y: 224, distance: 198.6
click at [178, 224] on div "If True If True If True If False If False If False If True If False If False If…" at bounding box center [280, 141] width 411 height 244
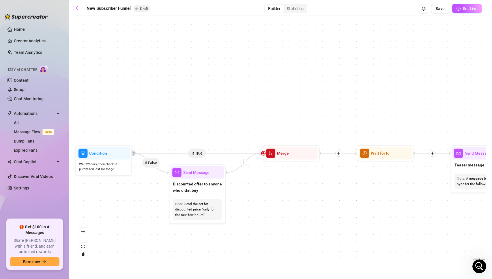
drag, startPoint x: 358, startPoint y: 229, endPoint x: 122, endPoint y: 229, distance: 235.5
click at [122, 229] on div "If True If True If True If False If False If False If True If False If False If…" at bounding box center [280, 141] width 411 height 244
drag, startPoint x: 283, startPoint y: 155, endPoint x: 278, endPoint y: 148, distance: 7.4
click at [278, 148] on span "Merge" at bounding box center [278, 146] width 12 height 6
drag, startPoint x: 208, startPoint y: 103, endPoint x: 417, endPoint y: 106, distance: 208.4
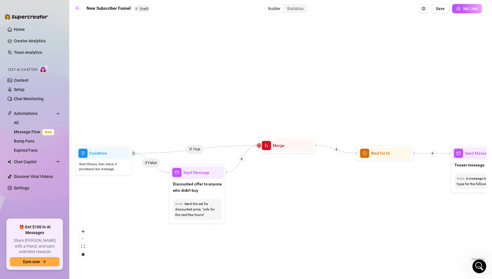
click at [417, 106] on div "If True If True If True If False If False If False If True If False If False If…" at bounding box center [280, 141] width 411 height 244
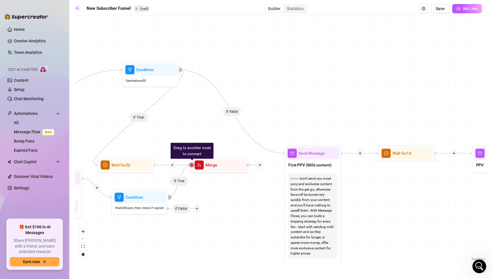
drag, startPoint x: 213, startPoint y: 107, endPoint x: 495, endPoint y: 105, distance: 282.0
click at [491, 105] on html "Home Creator Analytics Team Analytics Izzy AI Chatter Content Setup Chat Monito…" at bounding box center [246, 139] width 492 height 279
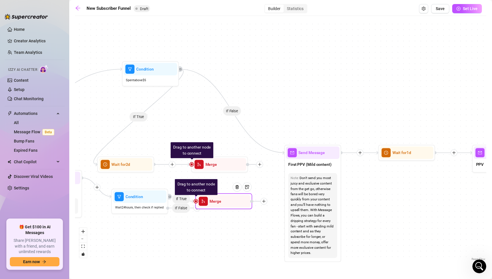
drag, startPoint x: 221, startPoint y: 168, endPoint x: 226, endPoint y: 205, distance: 37.2
click at [226, 205] on div "Merge" at bounding box center [223, 201] width 53 height 12
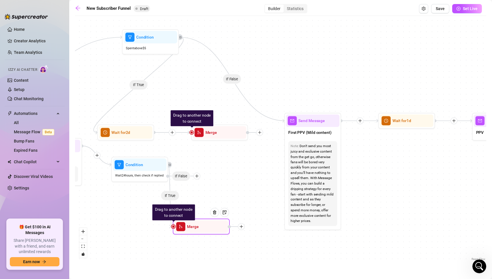
drag, startPoint x: 221, startPoint y: 203, endPoint x: 198, endPoint y: 230, distance: 35.4
click at [198, 230] on div "Merge" at bounding box center [200, 227] width 53 height 12
click at [214, 210] on div at bounding box center [214, 212] width 9 height 9
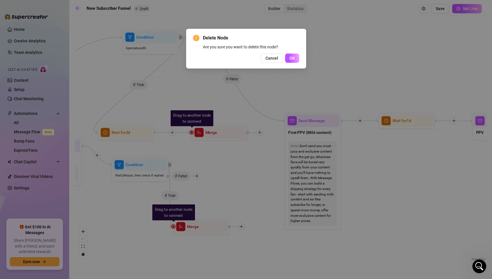
click at [292, 63] on div "Delete Node Are you sure you want to delete this node? Cancel OK" at bounding box center [246, 49] width 120 height 40
click at [293, 57] on span "OK" at bounding box center [291, 58] width 5 height 5
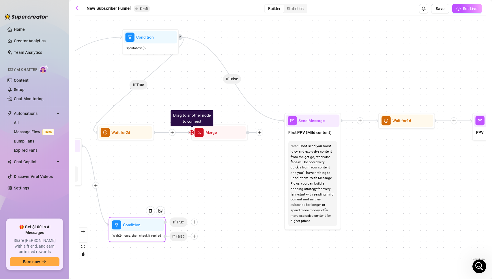
drag, startPoint x: 196, startPoint y: 161, endPoint x: 194, endPoint y: 221, distance: 60.0
click at [194, 221] on icon "plus" at bounding box center [194, 222] width 4 height 4
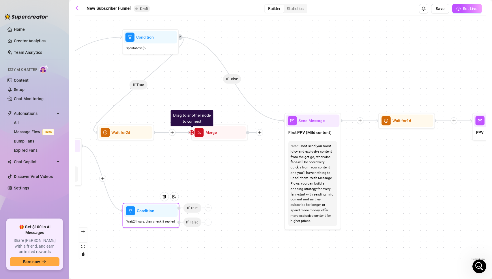
drag, startPoint x: 195, startPoint y: 223, endPoint x: 210, endPoint y: 208, distance: 20.4
click at [210, 208] on icon "plus" at bounding box center [208, 208] width 4 height 4
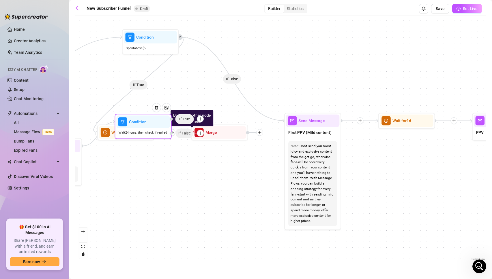
drag, startPoint x: 208, startPoint y: 222, endPoint x: 201, endPoint y: 132, distance: 90.3
click at [201, 132] on icon "plus" at bounding box center [200, 133] width 4 height 4
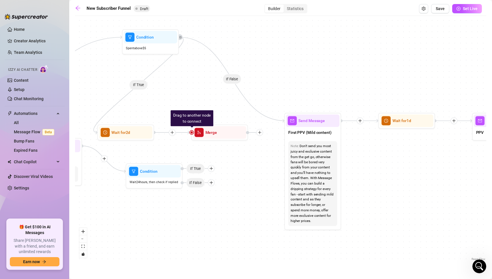
drag, startPoint x: 159, startPoint y: 131, endPoint x: 178, endPoint y: 193, distance: 65.5
click at [178, 185] on span "Wait 24 hours, then check if replied" at bounding box center [153, 182] width 48 height 5
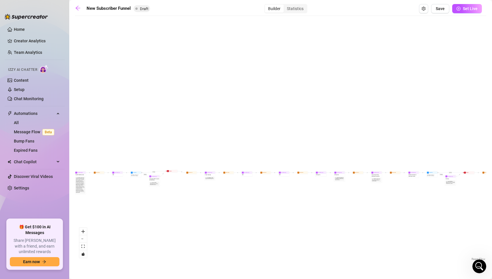
drag, startPoint x: 471, startPoint y: 215, endPoint x: 157, endPoint y: 212, distance: 313.4
click at [157, 212] on div "If True If True If True If False If False If False If True If False If False If…" at bounding box center [280, 141] width 411 height 244
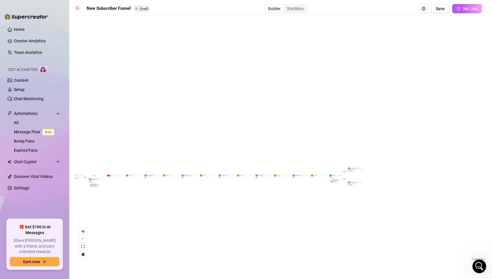
drag, startPoint x: 364, startPoint y: 217, endPoint x: 9, endPoint y: 219, distance: 354.9
click at [9, 219] on div "Home Creator Analytics Team Analytics Izzy AI Chatter Content Setup Chat Monito…" at bounding box center [246, 139] width 492 height 279
drag, startPoint x: 337, startPoint y: 203, endPoint x: 120, endPoint y: 193, distance: 217.3
click at [120, 193] on div "If True If True If True If False If False If False If True If False If False If…" at bounding box center [280, 141] width 411 height 244
drag, startPoint x: 89, startPoint y: 180, endPoint x: 302, endPoint y: 188, distance: 213.5
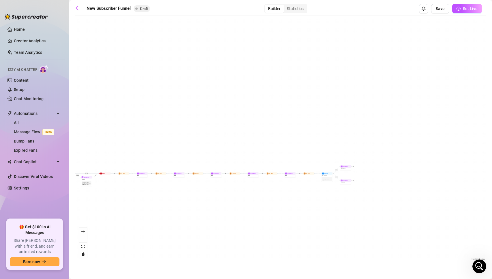
click at [303, 188] on div "If True If True If True If False If False If False If True If False If False If…" at bounding box center [280, 141] width 411 height 244
click at [83, 230] on icon "zoom in" at bounding box center [82, 231] width 3 height 3
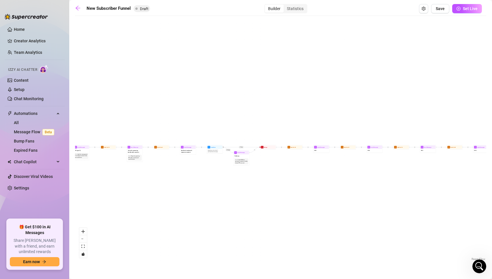
drag, startPoint x: 97, startPoint y: 202, endPoint x: 333, endPoint y: 161, distance: 239.3
click at [333, 161] on div "If True If True If True If False If False If False If True If False If False If…" at bounding box center [280, 141] width 411 height 244
click at [81, 227] on div "If True If True If True If False If False If False If True If False If False If…" at bounding box center [280, 141] width 411 height 244
click at [81, 231] on icon "zoom in" at bounding box center [82, 231] width 3 height 3
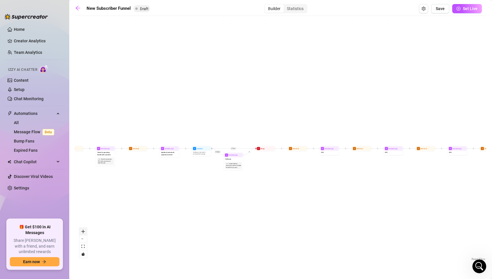
click at [81, 231] on icon "zoom in" at bounding box center [82, 231] width 3 height 3
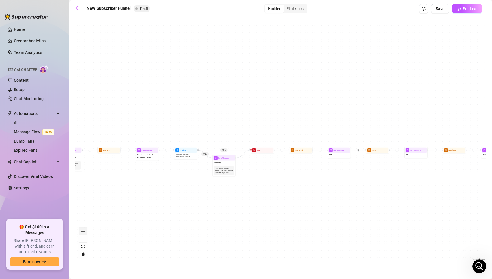
click at [81, 231] on icon "zoom in" at bounding box center [82, 231] width 3 height 3
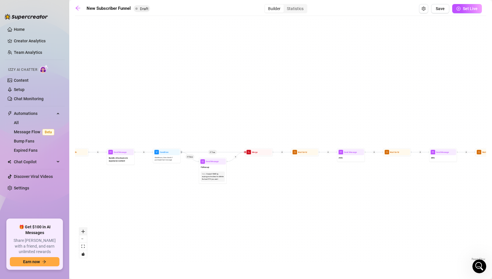
click at [81, 231] on icon "zoom in" at bounding box center [82, 231] width 3 height 3
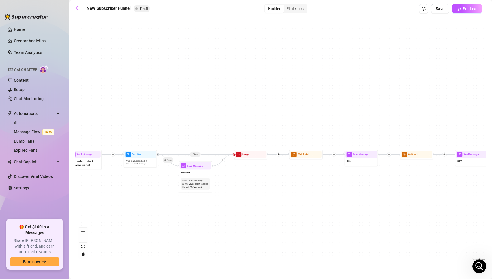
drag, startPoint x: 384, startPoint y: 210, endPoint x: -10, endPoint y: 226, distance: 394.1
click at [0, 226] on html "Home Creator Analytics Team Analytics Izzy AI Chatter Content Setup Chat Monito…" at bounding box center [246, 139] width 492 height 279
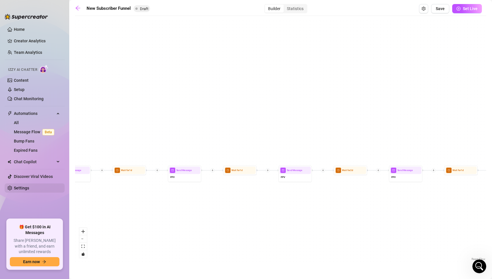
drag, startPoint x: 294, startPoint y: 201, endPoint x: 26, endPoint y: 184, distance: 268.6
click at [26, 184] on div "Home Creator Analytics Team Analytics Izzy AI Chatter Content Setup Chat Monito…" at bounding box center [246, 139] width 492 height 279
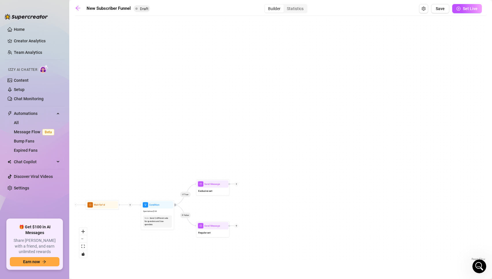
drag, startPoint x: 375, startPoint y: 216, endPoint x: 278, endPoint y: 267, distance: 110.1
click at [278, 267] on main "New Subscriber Funnel Draft Builder Statistics Save Set Live If True If True If…" at bounding box center [280, 139] width 422 height 279
click at [84, 230] on icon "zoom in" at bounding box center [82, 231] width 3 height 3
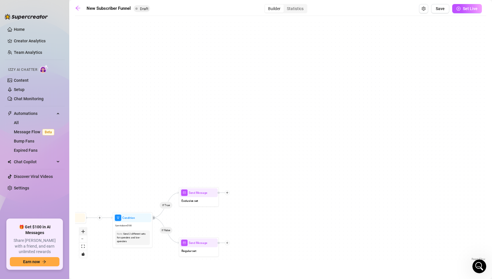
click at [84, 230] on icon "zoom in" at bounding box center [82, 231] width 3 height 3
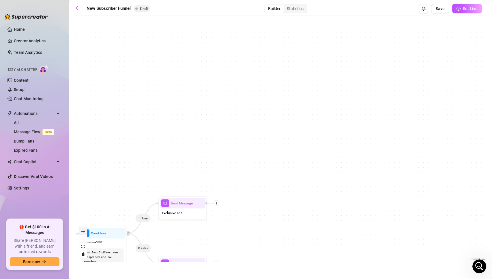
click at [84, 230] on icon "zoom in" at bounding box center [82, 231] width 3 height 3
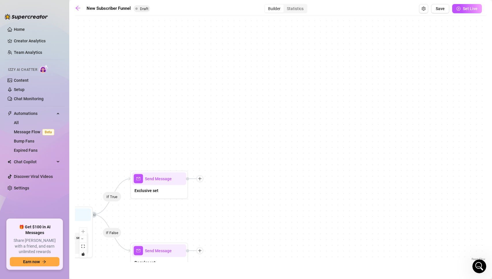
drag, startPoint x: 231, startPoint y: 238, endPoint x: 226, endPoint y: 189, distance: 48.7
click at [226, 189] on div "If True If True If True If False If False If False If True If False If False If…" at bounding box center [280, 141] width 411 height 244
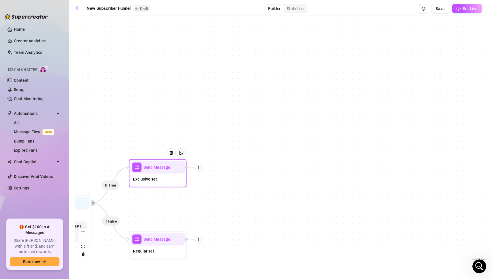
click at [197, 167] on icon "plus" at bounding box center [198, 167] width 4 height 4
click at [222, 178] on div "Condition" at bounding box center [227, 178] width 42 height 10
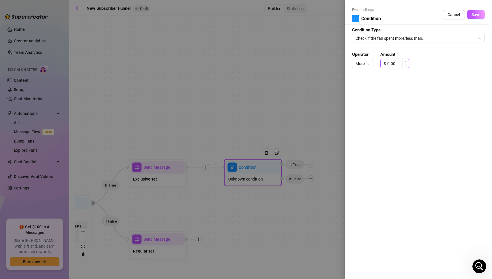
click at [396, 64] on input "0.00" at bounding box center [398, 63] width 22 height 9
type input "5.00"
click at [474, 16] on span "Save" at bounding box center [475, 14] width 9 height 5
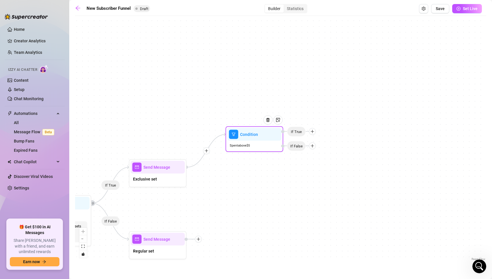
drag, startPoint x: 255, startPoint y: 176, endPoint x: 257, endPoint y: 142, distance: 33.8
click at [257, 142] on div "Spent above $ 5" at bounding box center [254, 146] width 54 height 10
click at [312, 146] on icon "plus" at bounding box center [312, 146] width 4 height 4
click at [314, 166] on div "Message" at bounding box center [323, 166] width 42 height 10
type textarea "Write your message here"
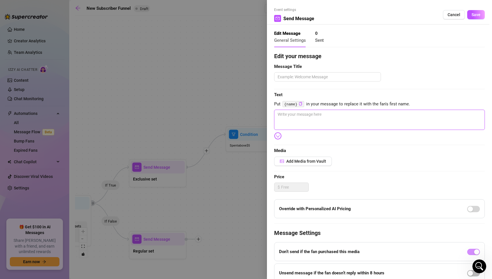
click at [314, 118] on textarea at bounding box center [379, 120] width 210 height 20
type textarea "h"
type textarea "hi"
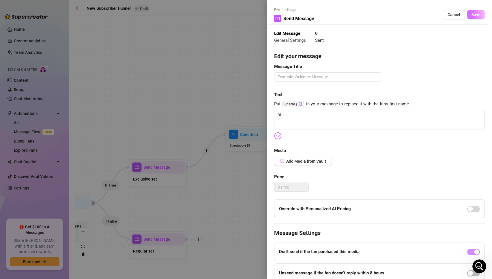
click at [478, 11] on button "Save" at bounding box center [476, 14] width 18 height 9
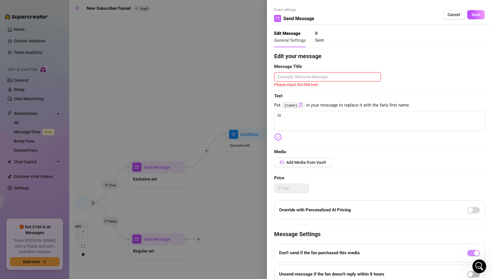
click at [328, 76] on textarea at bounding box center [327, 76] width 107 height 9
type textarea "hi"
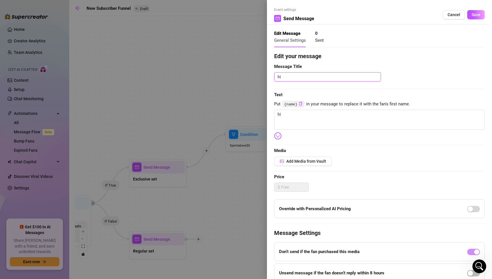
type textarea "hi"
click at [478, 23] on div "Event settings Send Message Cancel Save" at bounding box center [379, 15] width 210 height 17
click at [478, 13] on span "Save" at bounding box center [475, 14] width 9 height 5
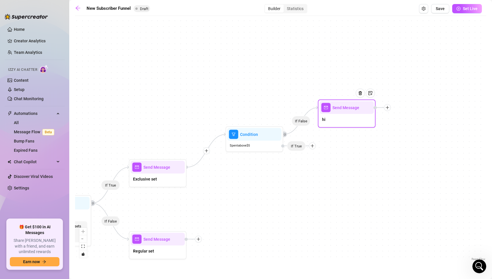
drag, startPoint x: 355, startPoint y: 138, endPoint x: 352, endPoint y: 110, distance: 28.4
click at [352, 110] on div at bounding box center [362, 97] width 25 height 29
click at [312, 147] on icon "plus" at bounding box center [312, 145] width 0 height 3
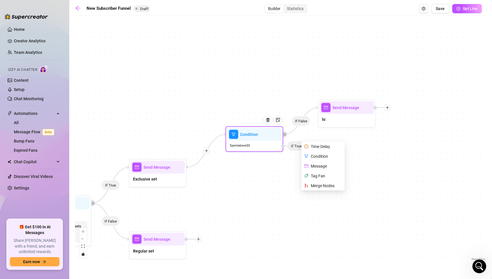
click at [316, 186] on div "Merge Nodes" at bounding box center [323, 186] width 42 height 10
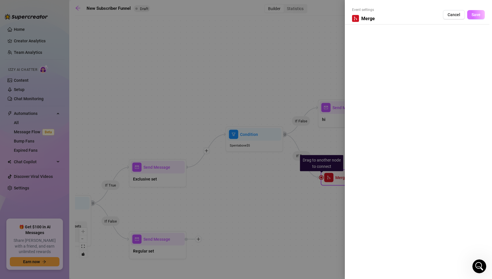
click at [474, 12] on button "Save" at bounding box center [476, 14] width 18 height 9
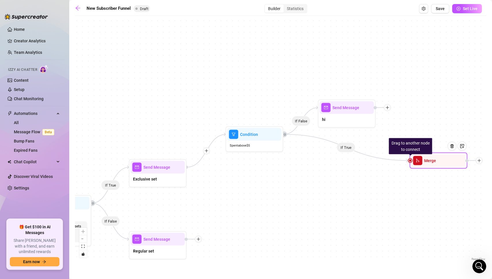
drag, startPoint x: 349, startPoint y: 180, endPoint x: 439, endPoint y: 163, distance: 91.8
click at [439, 163] on div "Merge" at bounding box center [438, 161] width 54 height 13
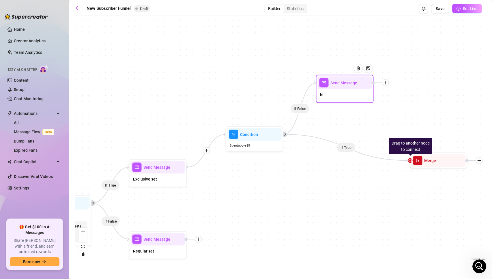
drag, startPoint x: 387, startPoint y: 106, endPoint x: 386, endPoint y: 84, distance: 22.2
click at [385, 84] on icon "plus" at bounding box center [385, 82] width 0 height 3
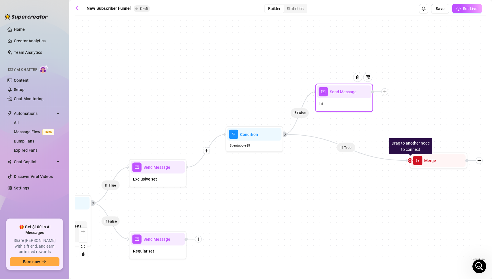
drag, startPoint x: 386, startPoint y: 84, endPoint x: 385, endPoint y: 92, distance: 7.5
click at [385, 92] on icon "plus" at bounding box center [385, 92] width 4 height 4
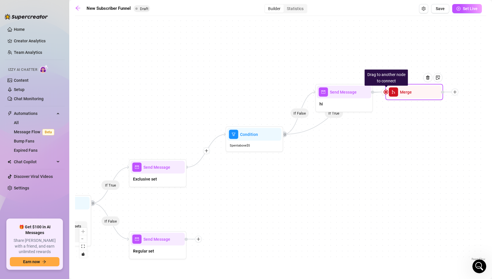
drag, startPoint x: 414, startPoint y: 166, endPoint x: 390, endPoint y: 97, distance: 73.3
click at [390, 97] on div "Merge" at bounding box center [414, 92] width 54 height 13
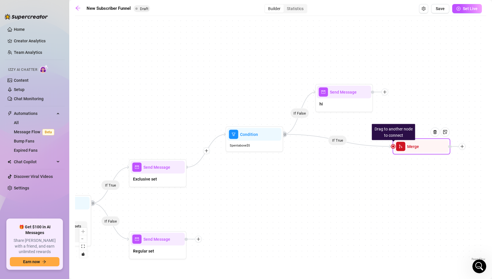
drag, startPoint x: 401, startPoint y: 93, endPoint x: 409, endPoint y: 148, distance: 56.2
click at [409, 148] on span "Merge" at bounding box center [413, 147] width 12 height 6
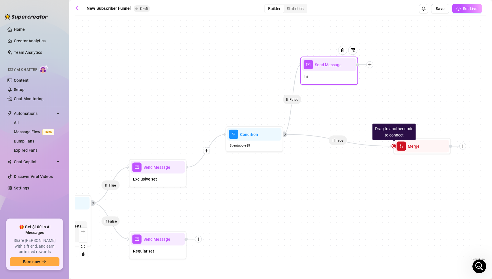
drag, startPoint x: 384, startPoint y: 92, endPoint x: 365, endPoint y: 67, distance: 31.1
click at [366, 67] on div at bounding box center [369, 64] width 7 height 7
drag, startPoint x: 366, startPoint y: 65, endPoint x: 380, endPoint y: 74, distance: 16.4
click at [374, 69] on icon "plus" at bounding box center [371, 68] width 3 height 0
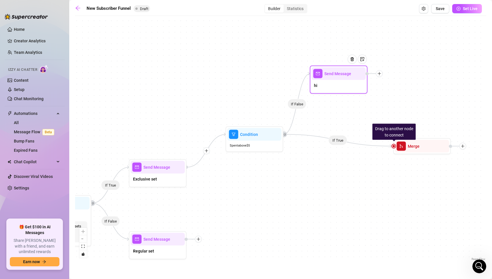
click at [380, 74] on icon "plus" at bounding box center [378, 74] width 3 height 0
click at [368, 114] on div "If True If True If True If False If False If False If True If False If False If…" at bounding box center [280, 141] width 411 height 244
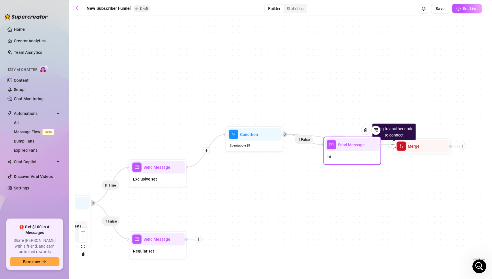
drag, startPoint x: 367, startPoint y: 72, endPoint x: 382, endPoint y: 144, distance: 72.7
click at [382, 144] on div at bounding box center [387, 145] width 17 height 7
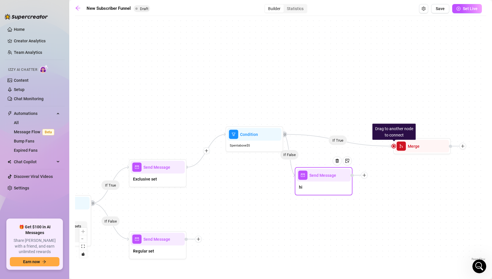
drag, startPoint x: 382, startPoint y: 146, endPoint x: 353, endPoint y: 177, distance: 42.8
click at [353, 177] on div at bounding box center [358, 175] width 17 height 7
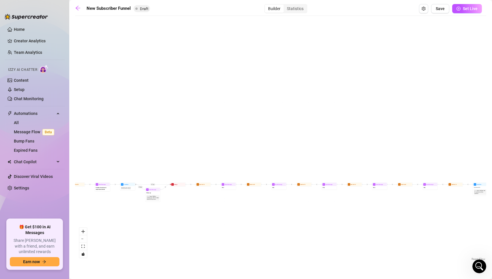
drag, startPoint x: 148, startPoint y: 212, endPoint x: 416, endPoint y: 213, distance: 268.1
click at [416, 213] on div "If True If True If True If False If False If False If True If False If False If…" at bounding box center [280, 141] width 411 height 244
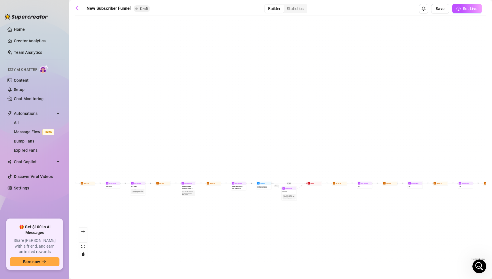
drag, startPoint x: 217, startPoint y: 208, endPoint x: 353, endPoint y: 207, distance: 136.7
click at [353, 207] on div "If True If True If True If False If False If False If True If False If False If…" at bounding box center [280, 141] width 411 height 244
click at [302, 208] on div "If True If True If True If False If False If False If True If False If False If…" at bounding box center [280, 141] width 411 height 244
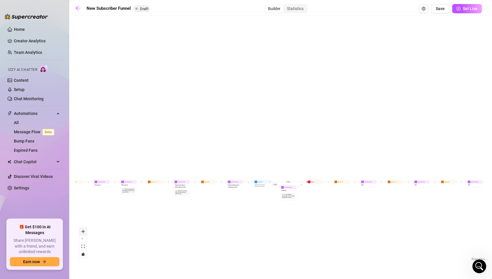
click at [84, 230] on icon "zoom in" at bounding box center [82, 231] width 3 height 3
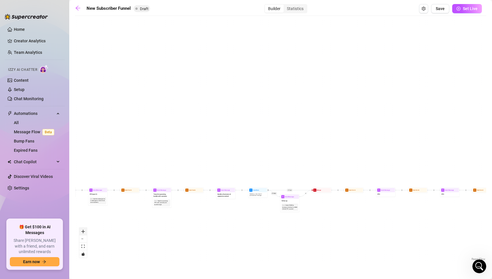
click at [84, 230] on icon "zoom in" at bounding box center [82, 231] width 3 height 3
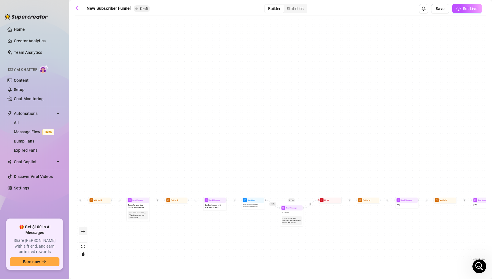
click at [84, 230] on icon "zoom in" at bounding box center [82, 231] width 3 height 3
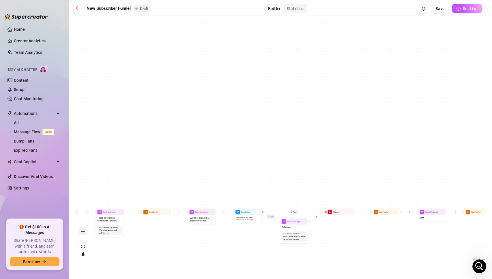
click at [84, 230] on icon "zoom in" at bounding box center [82, 231] width 3 height 3
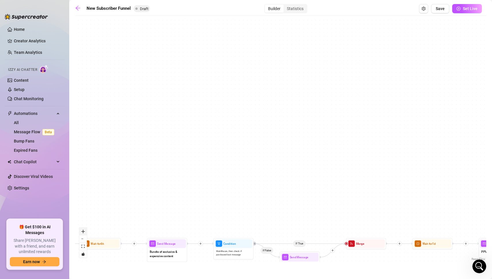
click at [84, 230] on icon "zoom in" at bounding box center [82, 231] width 3 height 3
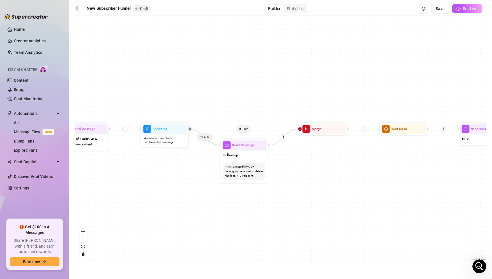
drag, startPoint x: 308, startPoint y: 218, endPoint x: 249, endPoint y: 82, distance: 148.2
click at [249, 82] on div "If True If True If True If False If False If False If True If False If False If…" at bounding box center [280, 141] width 411 height 244
click at [297, 129] on icon "Edge from 9aafb535-0410-4fb8-87c2-96c586bd4e9e to d60c7534-b652-4d17-a6bc-20377…" at bounding box center [283, 137] width 30 height 16
click at [304, 129] on icon "merge" at bounding box center [305, 128] width 3 height 3
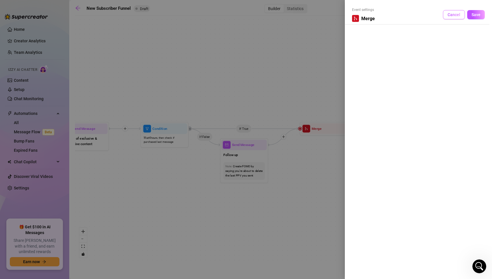
click at [447, 12] on button "Cancel" at bounding box center [454, 14] width 22 height 9
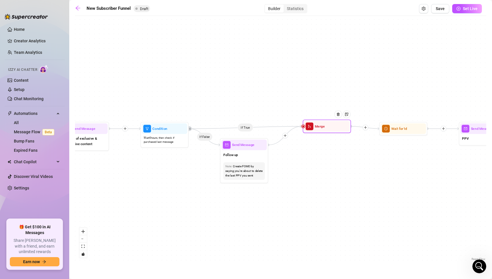
drag, startPoint x: 318, startPoint y: 132, endPoint x: 321, endPoint y: 129, distance: 3.7
click at [321, 129] on div "Merge" at bounding box center [326, 126] width 45 height 11
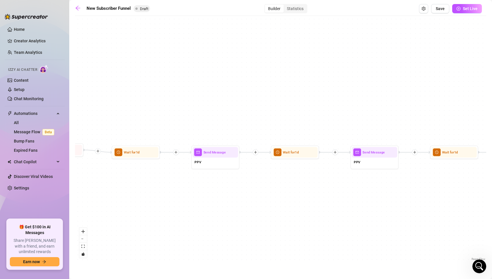
drag, startPoint x: 470, startPoint y: 179, endPoint x: 194, endPoint y: 202, distance: 277.4
click at [194, 202] on div "If True If True If True If False If False If False If True If False If False If…" at bounding box center [280, 141] width 411 height 244
drag, startPoint x: 388, startPoint y: 225, endPoint x: 70, endPoint y: 245, distance: 318.6
click at [70, 245] on main "New Subscriber Funnel Draft Builder Statistics Save Set Live If True If True If…" at bounding box center [280, 139] width 422 height 279
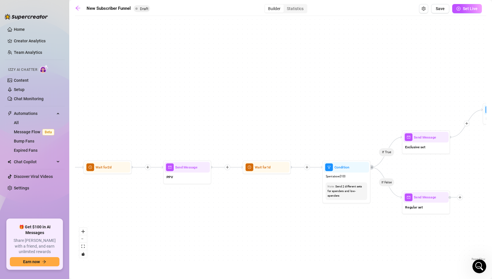
drag, startPoint x: 316, startPoint y: 221, endPoint x: -21, endPoint y: 220, distance: 337.0
click at [0, 220] on html "Home Creator Analytics Team Analytics Izzy AI Chatter Content Setup Chat Monito…" at bounding box center [246, 139] width 492 height 279
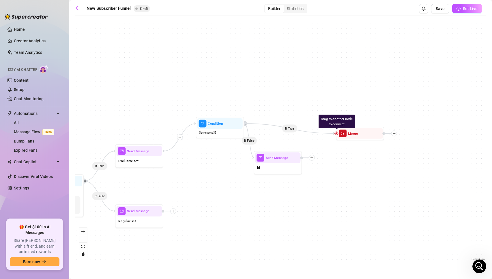
drag, startPoint x: 358, startPoint y: 234, endPoint x: 18, endPoint y: 244, distance: 340.3
click at [18, 244] on div "Home Creator Analytics Team Analytics Izzy AI Chatter Content Setup Chat Monito…" at bounding box center [246, 139] width 492 height 279
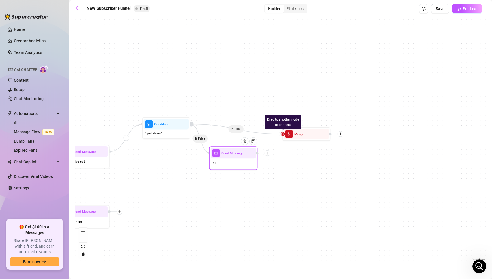
drag, startPoint x: 234, startPoint y: 163, endPoint x: 244, endPoint y: 158, distance: 11.3
click at [244, 158] on div "Send Message" at bounding box center [232, 153] width 45 height 11
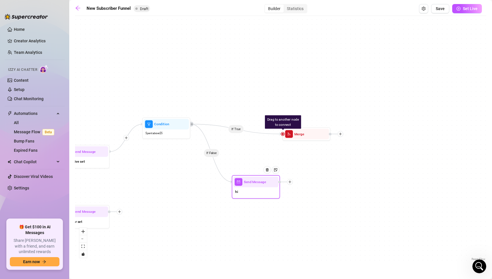
drag, startPoint x: 231, startPoint y: 160, endPoint x: 253, endPoint y: 189, distance: 36.6
click at [253, 189] on div "hi" at bounding box center [255, 192] width 45 height 10
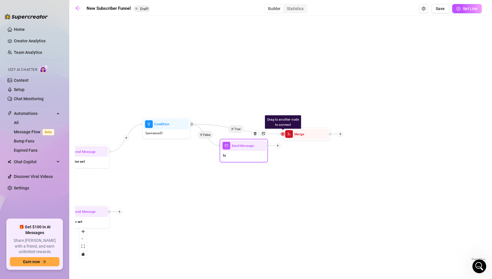
drag, startPoint x: 291, startPoint y: 183, endPoint x: 277, endPoint y: 174, distance: 16.0
click at [277, 148] on icon "plus" at bounding box center [277, 145] width 3 height 3
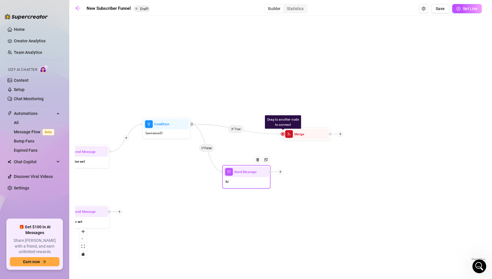
click at [268, 175] on div at bounding box center [275, 172] width 14 height 6
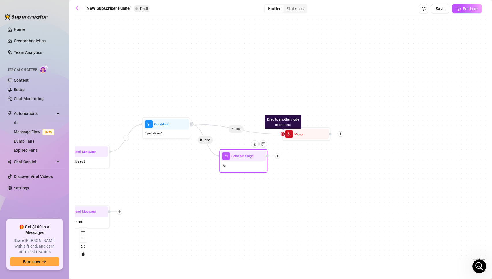
drag, startPoint x: 276, startPoint y: 175, endPoint x: 274, endPoint y: 161, distance: 14.6
click at [276, 158] on icon "plus" at bounding box center [277, 156] width 3 height 3
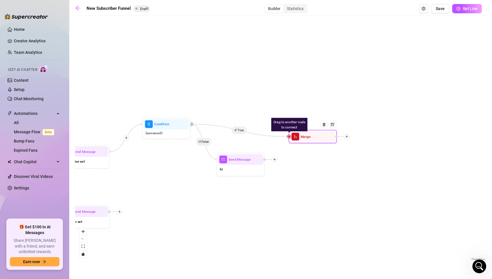
drag, startPoint x: 282, startPoint y: 135, endPoint x: 288, endPoint y: 138, distance: 6.9
click at [288, 138] on div "Drag to another node to connect Merge" at bounding box center [312, 137] width 48 height 14
click at [275, 161] on icon "plus" at bounding box center [274, 159] width 3 height 3
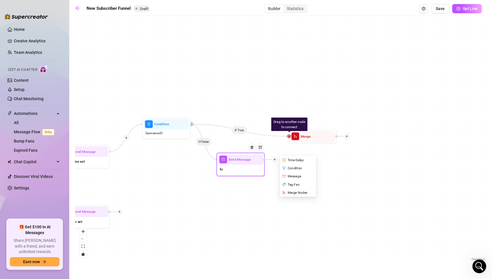
click at [291, 195] on div "Merge Nodes" at bounding box center [298, 193] width 35 height 8
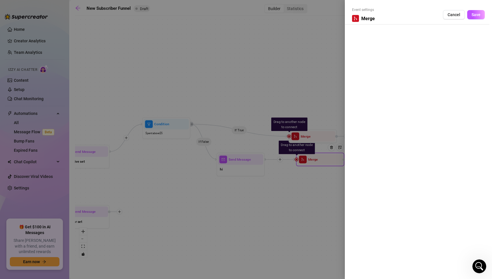
click at [284, 171] on div at bounding box center [246, 139] width 492 height 279
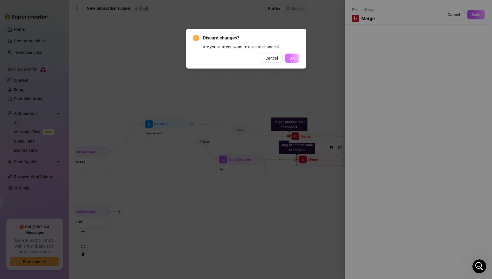
click at [290, 57] on span "OK" at bounding box center [291, 58] width 5 height 5
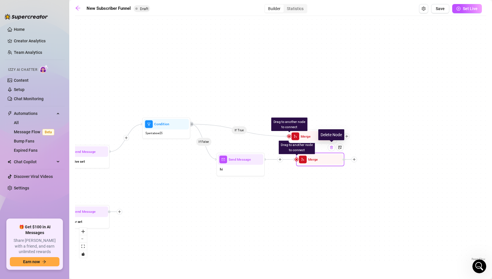
click at [333, 148] on div at bounding box center [331, 148] width 8 height 8
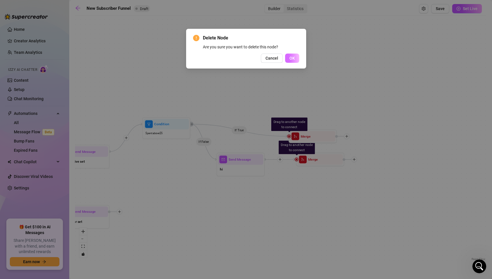
click at [293, 61] on button "OK" at bounding box center [292, 58] width 14 height 9
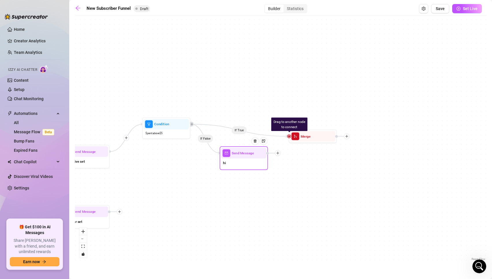
drag, startPoint x: 274, startPoint y: 160, endPoint x: 278, endPoint y: 154, distance: 7.1
click at [278, 154] on icon "plus" at bounding box center [277, 153] width 3 height 3
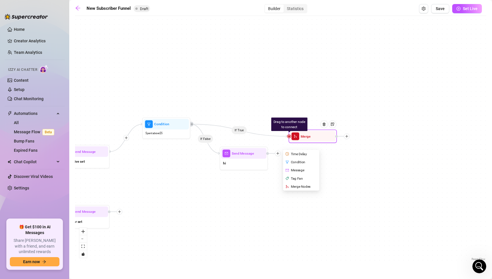
click at [297, 133] on span "merge" at bounding box center [295, 137] width 8 height 8
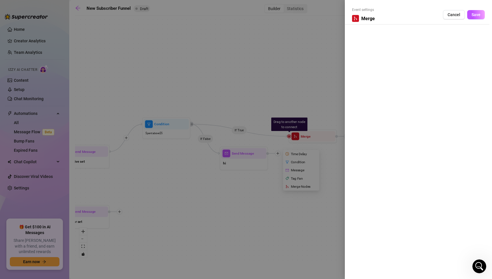
click at [247, 131] on div at bounding box center [246, 139] width 492 height 279
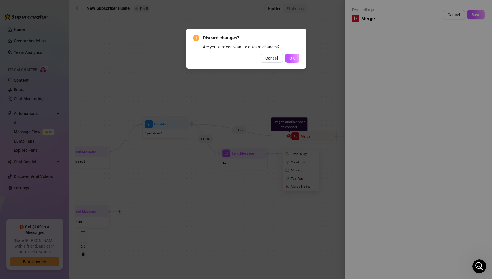
click at [253, 142] on div "Discard changes? Are you sure you want to discard changes? Cancel OK" at bounding box center [246, 139] width 492 height 279
click at [291, 59] on span "OK" at bounding box center [291, 58] width 5 height 5
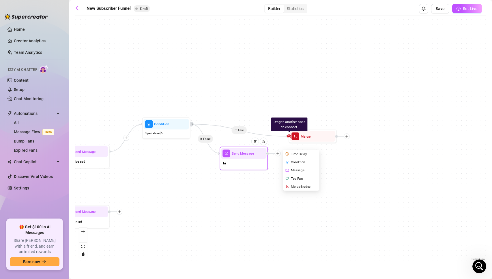
click at [257, 157] on div at bounding box center [256, 145] width 21 height 25
type textarea "hi"
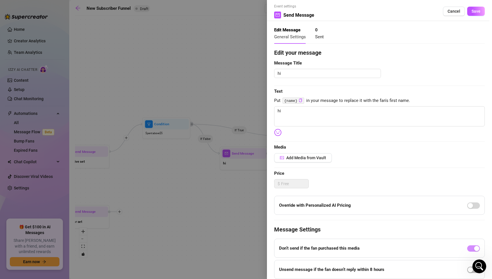
scroll to position [0, 0]
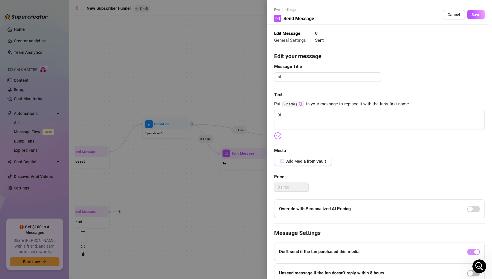
click at [204, 189] on div at bounding box center [246, 139] width 492 height 279
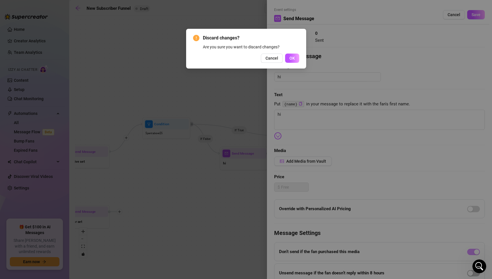
click at [293, 56] on span "OK" at bounding box center [291, 58] width 5 height 5
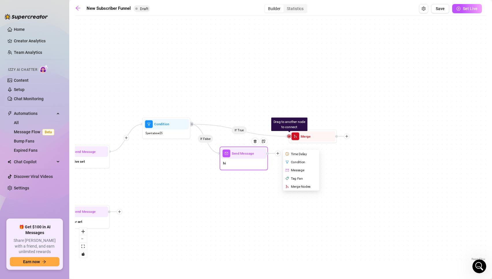
click at [289, 163] on div "Condition" at bounding box center [301, 162] width 35 height 8
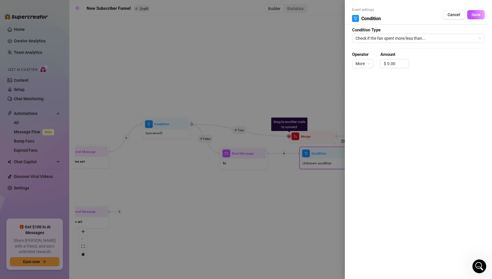
click at [458, 20] on div "Event settings Condition Cancel Save" at bounding box center [418, 15] width 133 height 17
click at [456, 16] on span "Cancel" at bounding box center [453, 14] width 13 height 5
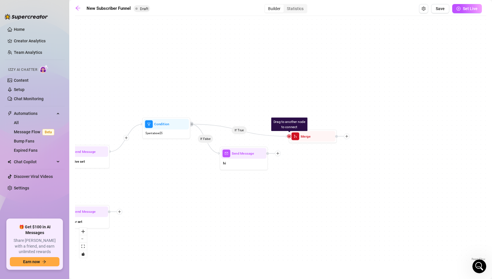
drag, startPoint x: 241, startPoint y: 131, endPoint x: 239, endPoint y: 136, distance: 5.4
click at [239, 136] on div "If True If True If True If False If False If False If True If False If False If…" at bounding box center [280, 141] width 411 height 244
drag, startPoint x: 239, startPoint y: 132, endPoint x: 253, endPoint y: 135, distance: 13.8
click at [253, 135] on icon "Edge from 3fdb5a2f-7f3d-47e7-be6f-0e4e49229e8b to 9c8d50de-8d35-4268-8ba7-06231…" at bounding box center [239, 130] width 97 height 12
click at [285, 142] on div "If True If True If True If False If False If False If True If False If False If…" at bounding box center [280, 141] width 411 height 244
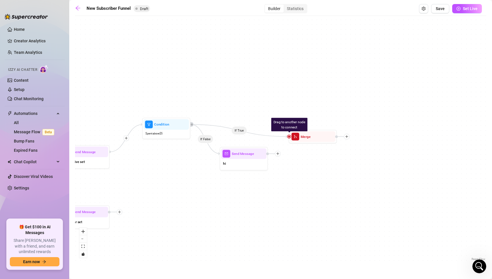
click at [294, 160] on div "If True If True If True If False If False If False If True If False If False If…" at bounding box center [280, 141] width 411 height 244
drag, startPoint x: 287, startPoint y: 137, endPoint x: 278, endPoint y: 156, distance: 21.4
drag, startPoint x: 289, startPoint y: 138, endPoint x: 269, endPoint y: 156, distance: 27.1
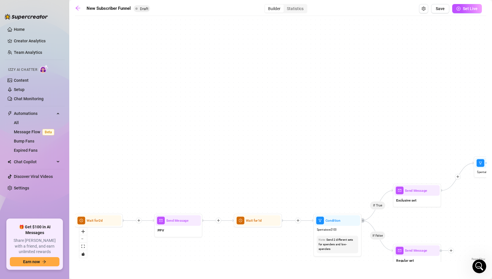
drag, startPoint x: 164, startPoint y: 189, endPoint x: 495, endPoint y: 227, distance: 333.5
click at [491, 227] on html "Home Creator Analytics Team Analytics Izzy AI Chatter Content Setup Chat Monito…" at bounding box center [246, 139] width 492 height 279
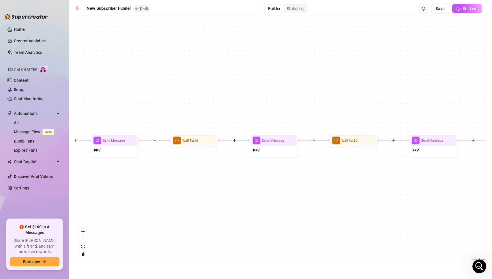
drag, startPoint x: 241, startPoint y: 196, endPoint x: 495, endPoint y: 116, distance: 266.8
click at [491, 116] on html "Home Creator Analytics Team Analytics Izzy AI Chatter Content Setup Chat Monito…" at bounding box center [246, 139] width 492 height 279
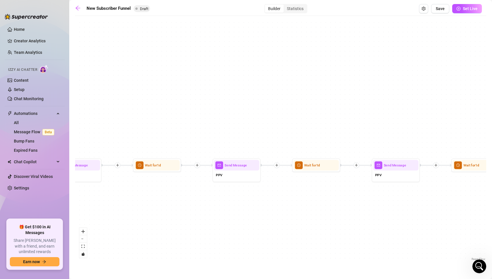
drag, startPoint x: 214, startPoint y: 157, endPoint x: 495, endPoint y: 182, distance: 281.9
click at [491, 182] on html "Home Creator Analytics Team Analytics Izzy AI Chatter Content Setup Chat Monito…" at bounding box center [246, 139] width 492 height 279
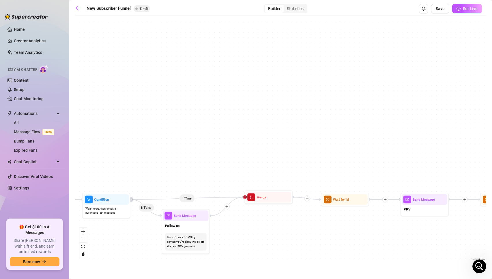
drag, startPoint x: 148, startPoint y: 200, endPoint x: 495, endPoint y: 234, distance: 348.5
click at [491, 234] on html "Home Creator Analytics Team Analytics Izzy AI Chatter Content Setup Chat Monito…" at bounding box center [246, 139] width 492 height 279
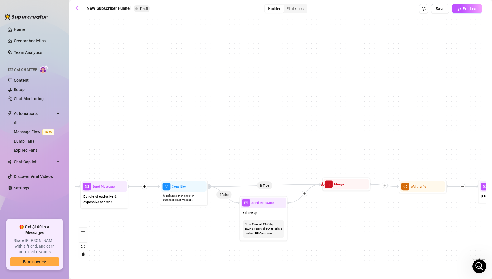
drag, startPoint x: 244, startPoint y: 179, endPoint x: 336, endPoint y: 159, distance: 94.3
click at [336, 159] on div "If True If True If True If False If False If False If True If False If False If…" at bounding box center [280, 141] width 411 height 244
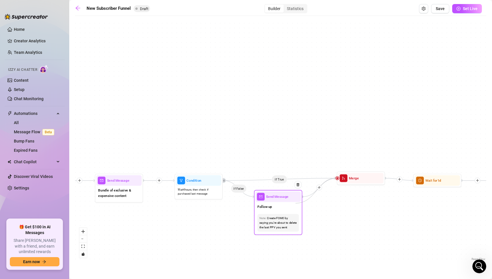
drag, startPoint x: 336, startPoint y: 179, endPoint x: 295, endPoint y: 204, distance: 47.6
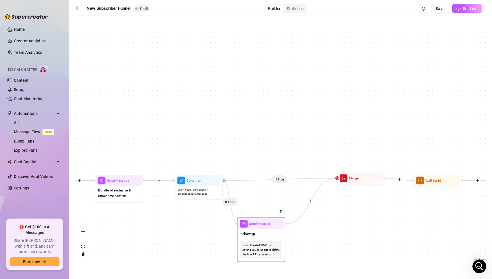
drag, startPoint x: 302, startPoint y: 196, endPoint x: 285, endPoint y: 223, distance: 31.8
click at [285, 223] on div "Send Message Follow up Note: Create FOMO by saying you're about to delete the l…" at bounding box center [261, 239] width 48 height 45
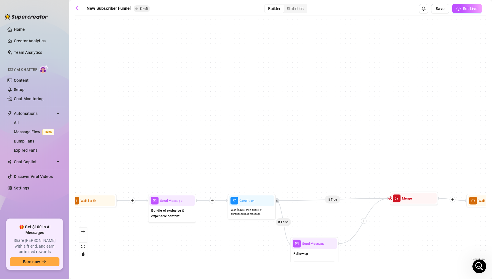
drag, startPoint x: 336, startPoint y: 177, endPoint x: 384, endPoint y: 196, distance: 52.1
click at [384, 196] on div "If True If True If True If False If False If False If True If False If False If…" at bounding box center [280, 141] width 411 height 244
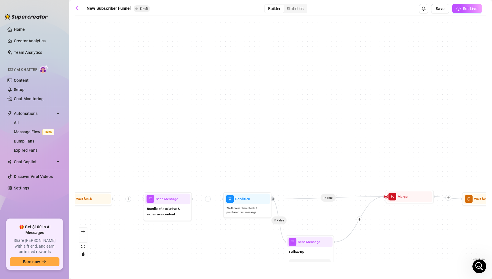
drag, startPoint x: 382, startPoint y: 196, endPoint x: 473, endPoint y: 234, distance: 98.2
click at [473, 234] on div "If True If True If True If False If False If False If True If False If False If…" at bounding box center [280, 141] width 411 height 244
click at [383, 197] on icon "Edge from 9aafb535-0410-4fb8-87c2-96c586bd4e9e to d60c7534-b652-4d17-a6bc-20377…" at bounding box center [359, 219] width 50 height 45
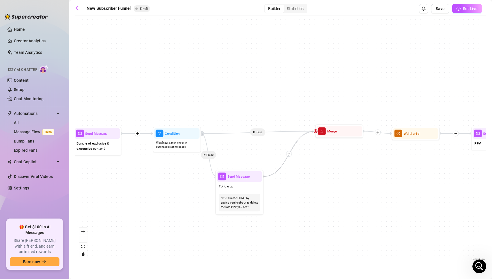
drag, startPoint x: 386, startPoint y: 196, endPoint x: 264, endPoint y: 179, distance: 123.1
click at [264, 179] on div "If True If True If True If False If False If False If True If False If False If…" at bounding box center [280, 141] width 411 height 244
click at [289, 155] on icon "plus" at bounding box center [288, 153] width 3 height 3
click at [272, 140] on div "If True If True If True If False If False If False If True If False Time Delay …" at bounding box center [280, 141] width 411 height 244
click at [351, 118] on img at bounding box center [350, 119] width 4 height 4
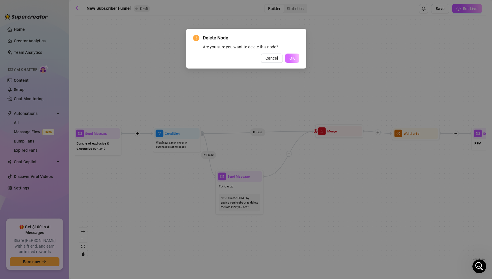
click at [289, 57] on span "OK" at bounding box center [291, 58] width 5 height 5
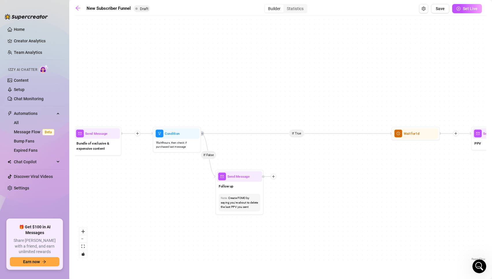
drag, startPoint x: 391, startPoint y: 133, endPoint x: 321, endPoint y: 100, distance: 77.1
click at [321, 100] on div "If True If True If True If False If False If False If True If False If False If…" at bounding box center [280, 141] width 411 height 244
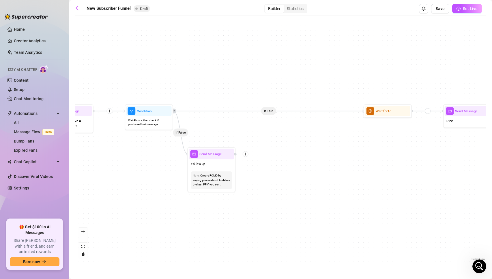
drag, startPoint x: 296, startPoint y: 136, endPoint x: 268, endPoint y: 114, distance: 35.9
click at [268, 114] on div "If True If True If True If False If False If False If True If False If False If…" at bounding box center [280, 141] width 411 height 244
drag, startPoint x: 176, startPoint y: 110, endPoint x: 202, endPoint y: 93, distance: 31.4
click at [202, 93] on div "If True If True If True If False If False If False If True If False If False If…" at bounding box center [280, 141] width 411 height 244
drag, startPoint x: 362, startPoint y: 109, endPoint x: 261, endPoint y: 74, distance: 106.4
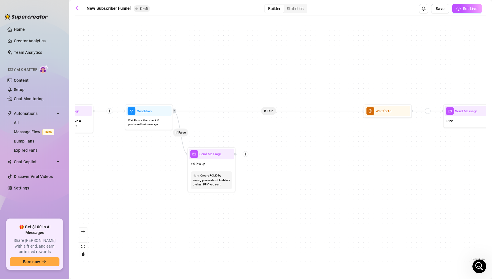
click at [261, 74] on div "If True If True If True If False If False If False If True If False If False If…" at bounding box center [280, 141] width 411 height 244
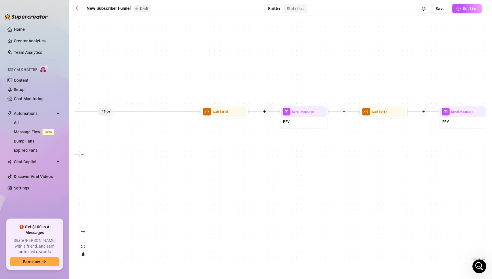
drag, startPoint x: 377, startPoint y: 160, endPoint x: 214, endPoint y: 161, distance: 163.2
click at [214, 161] on div "If True If True If True If False If False If False If True If False If False If…" at bounding box center [280, 141] width 411 height 244
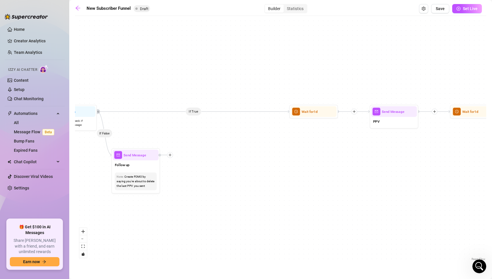
drag, startPoint x: 119, startPoint y: 136, endPoint x: 228, endPoint y: 138, distance: 109.3
click at [228, 138] on div "If True If True If True If False If False If False If True If False If False If…" at bounding box center [280, 141] width 411 height 244
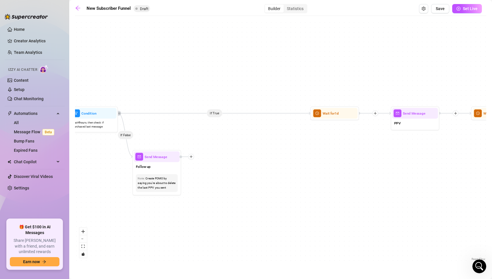
click at [213, 113] on icon "Edge from 54b01fab-14c9-410c-be74-3b1cb4db055c to da160fe7-9874-4220-932e-aca3a…" at bounding box center [214, 113] width 193 height 0
click at [290, 117] on div "If True If True If True If False If False If False If True If False If False If…" at bounding box center [280, 141] width 411 height 244
drag, startPoint x: 336, startPoint y: 114, endPoint x: 338, endPoint y: 119, distance: 5.7
click at [338, 119] on div at bounding box center [339, 107] width 21 height 25
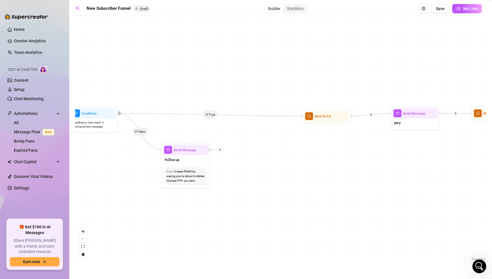
drag, startPoint x: 191, startPoint y: 158, endPoint x: 226, endPoint y: 149, distance: 35.7
click at [221, 149] on icon "plus" at bounding box center [219, 149] width 3 height 3
click at [225, 148] on icon "plus" at bounding box center [224, 148] width 3 height 3
click at [226, 130] on div "If True If True If True If False If False If False If True If False If False If…" at bounding box center [280, 141] width 411 height 244
click at [292, 119] on div "If True If True If True If False If False If False If True If False If False If…" at bounding box center [280, 141] width 411 height 244
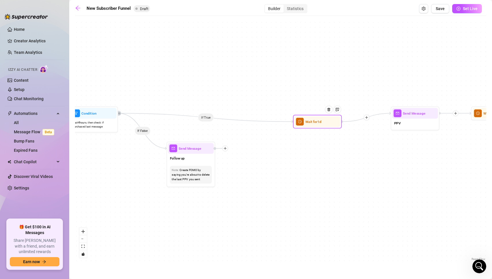
drag, startPoint x: 302, startPoint y: 116, endPoint x: 295, endPoint y: 111, distance: 7.8
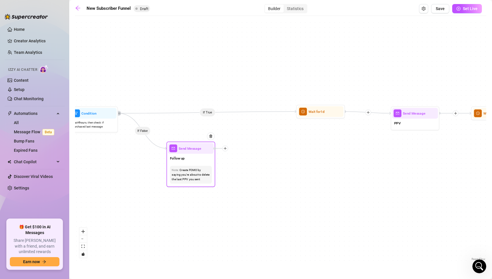
click at [224, 147] on icon "plus" at bounding box center [224, 148] width 3 height 3
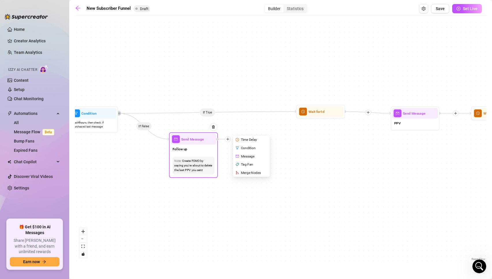
drag, startPoint x: 243, startPoint y: 164, endPoint x: 246, endPoint y: 155, distance: 9.9
click at [246, 155] on div "Message" at bounding box center [251, 156] width 35 height 8
click at [246, 148] on div "Condition" at bounding box center [251, 148] width 35 height 8
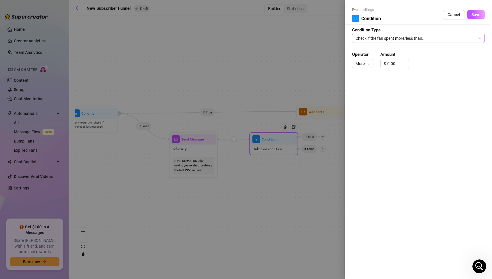
click at [408, 37] on span "Check if the fan spent more/less than..." at bounding box center [418, 38] width 126 height 9
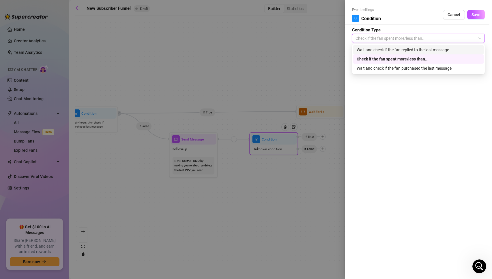
click at [405, 48] on div "Wait and check if the fan replied to the last message" at bounding box center [417, 50] width 123 height 6
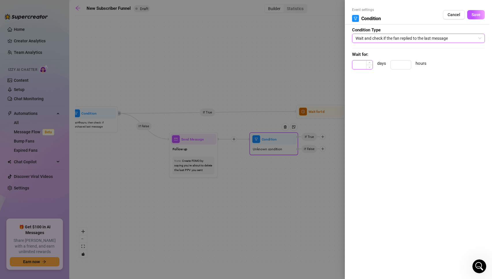
click at [359, 62] on input at bounding box center [362, 65] width 20 height 9
click at [369, 38] on span "Wait and check if the fan replied to the last message" at bounding box center [418, 38] width 126 height 9
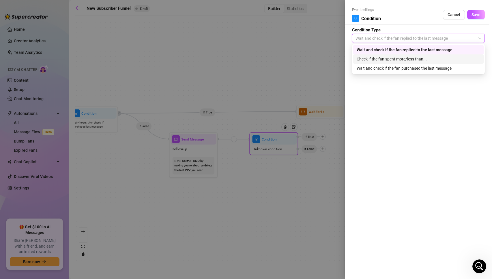
click at [372, 60] on div "Check if the fan spent more/less than..." at bounding box center [417, 59] width 123 height 6
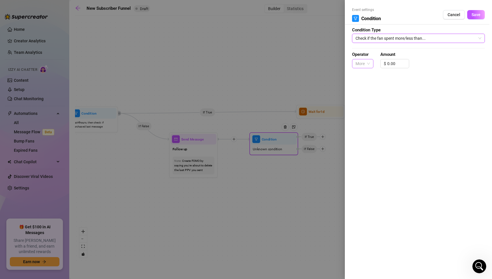
click at [369, 66] on span "More" at bounding box center [362, 63] width 14 height 9
click at [402, 99] on div "Event settings Condition Cancel Save Condition Type Check if the fan spent more…" at bounding box center [418, 139] width 147 height 279
click at [155, 83] on div at bounding box center [246, 139] width 492 height 279
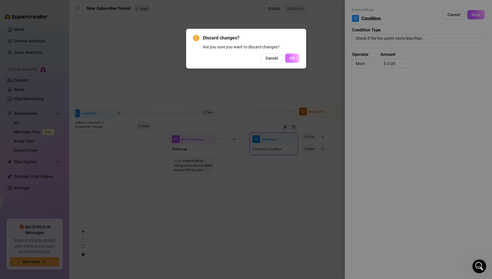
click at [295, 61] on button "OK" at bounding box center [292, 58] width 14 height 9
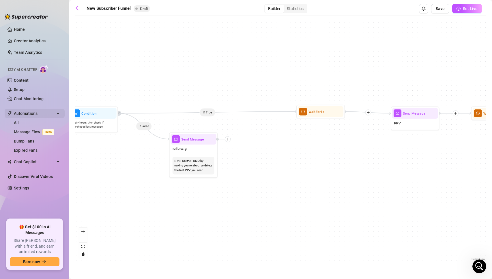
click at [31, 112] on span "Automations" at bounding box center [34, 113] width 41 height 9
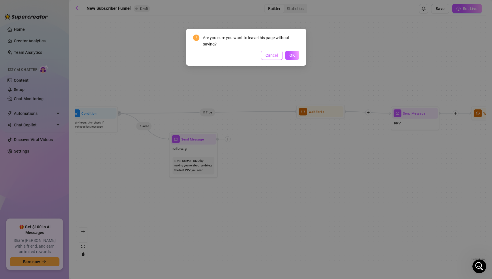
click at [269, 53] on span "Cancel" at bounding box center [271, 55] width 13 height 5
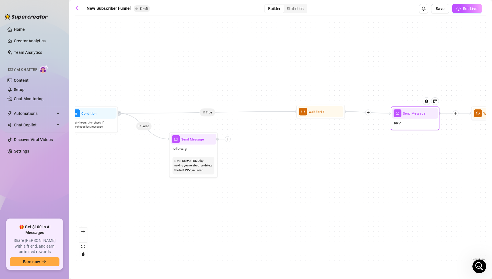
click at [411, 118] on div "Send Message" at bounding box center [415, 113] width 46 height 11
type textarea "PPV"
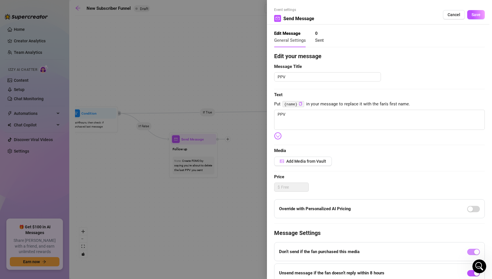
scroll to position [55, 0]
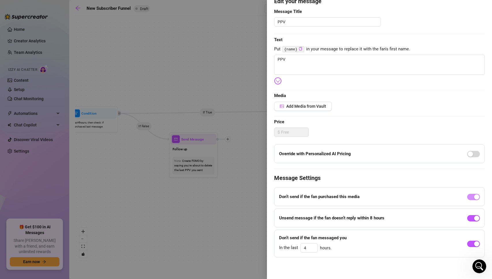
click at [361, 201] on div "Don’t send if the fan purchased this media" at bounding box center [379, 196] width 210 height 19
click at [311, 247] on span "Increase Value" at bounding box center [314, 246] width 6 height 5
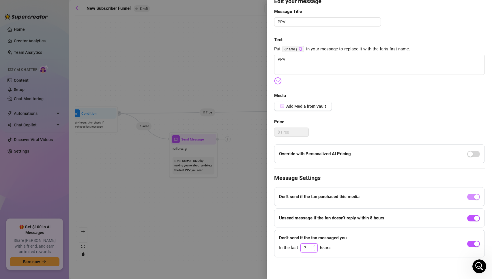
click at [311, 247] on span "Increase Value" at bounding box center [314, 246] width 6 height 5
click at [313, 246] on span "Increase Value" at bounding box center [314, 246] width 6 height 5
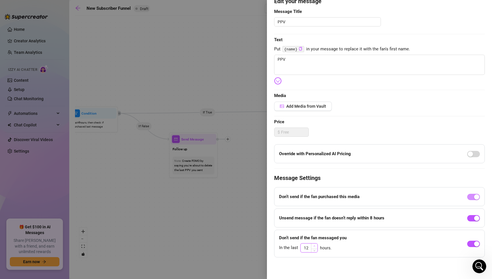
click at [313, 246] on span "Increase Value" at bounding box center [314, 246] width 6 height 5
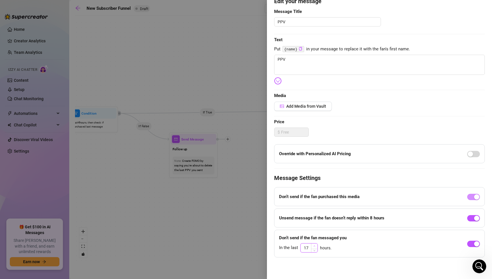
click at [313, 246] on span "Increase Value" at bounding box center [314, 246] width 6 height 5
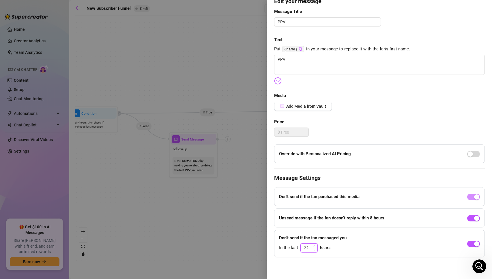
click at [313, 246] on span "Increase Value" at bounding box center [314, 246] width 6 height 5
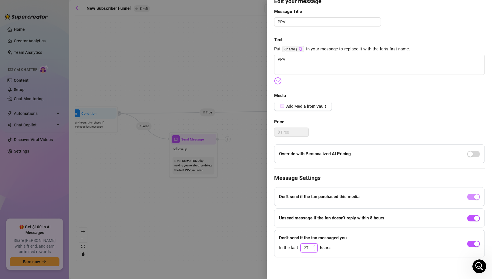
click at [313, 246] on span "Increase Value" at bounding box center [314, 246] width 6 height 5
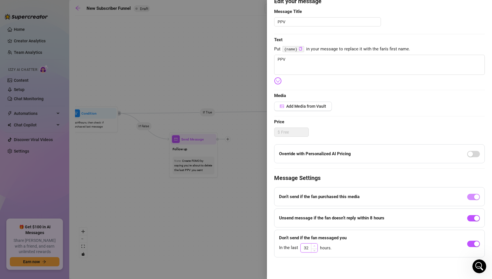
click at [313, 246] on span "Increase Value" at bounding box center [314, 246] width 6 height 5
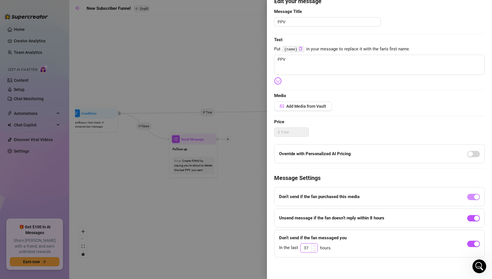
click at [313, 246] on span "Increase Value" at bounding box center [314, 246] width 6 height 5
click at [305, 247] on input "39" at bounding box center [308, 248] width 17 height 9
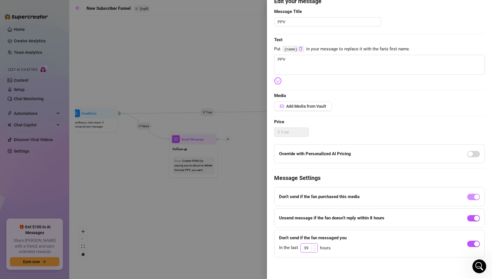
click at [305, 247] on input "39" at bounding box center [308, 248] width 17 height 9
type input "72"
click at [362, 242] on div "Don’t send if the fan messaged you In the last 72 hours." at bounding box center [379, 244] width 210 height 28
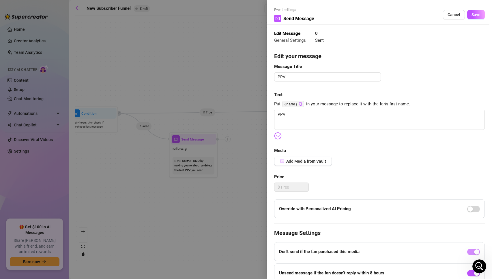
scroll to position [55, 0]
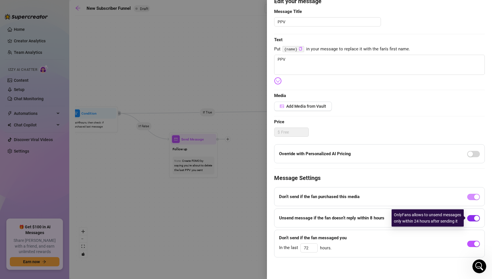
click at [475, 218] on div "button" at bounding box center [476, 218] width 5 height 5
click at [473, 218] on span "button" at bounding box center [473, 218] width 13 height 6
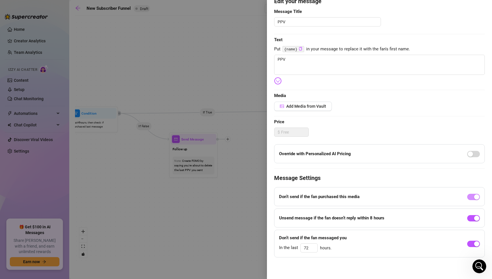
click at [234, 173] on div at bounding box center [246, 139] width 492 height 279
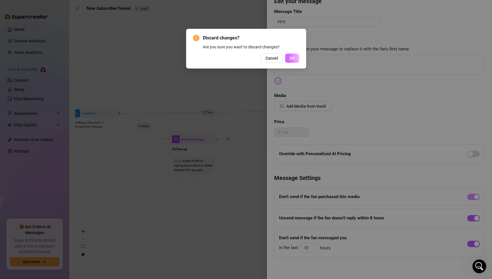
click at [290, 62] on button "OK" at bounding box center [292, 58] width 14 height 9
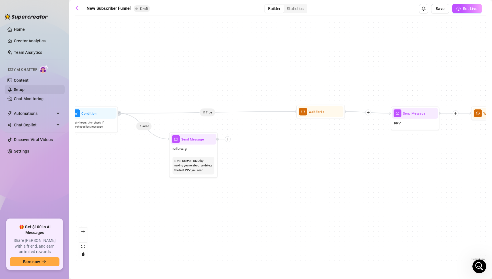
click at [19, 88] on link "Setup" at bounding box center [19, 89] width 11 height 5
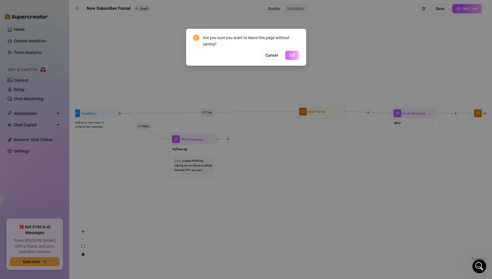
click at [294, 58] on button "OK" at bounding box center [292, 55] width 14 height 9
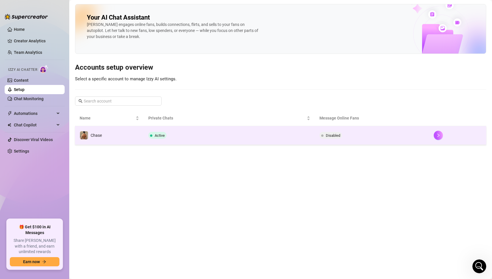
click at [156, 137] on span "Active" at bounding box center [160, 135] width 10 height 4
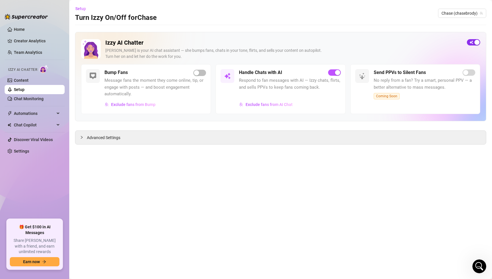
click at [473, 43] on button "button" at bounding box center [472, 42] width 13 height 6
click at [20, 80] on link "Content" at bounding box center [21, 80] width 15 height 5
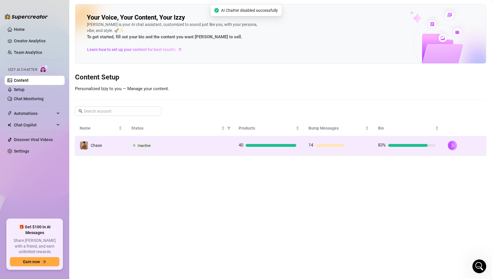
click at [129, 146] on td "Inactive" at bounding box center [180, 145] width 107 height 19
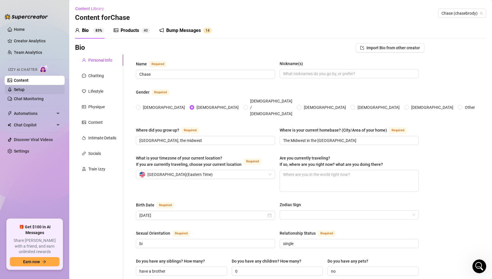
click at [15, 90] on link "Setup" at bounding box center [19, 89] width 11 height 5
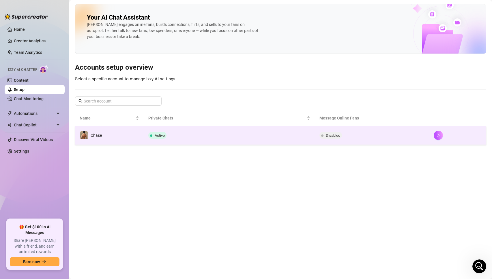
click at [173, 138] on td "Active" at bounding box center [229, 135] width 171 height 19
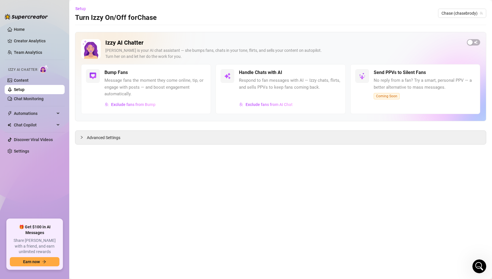
scroll to position [348, 0]
